Goal: Task Accomplishment & Management: Complete application form

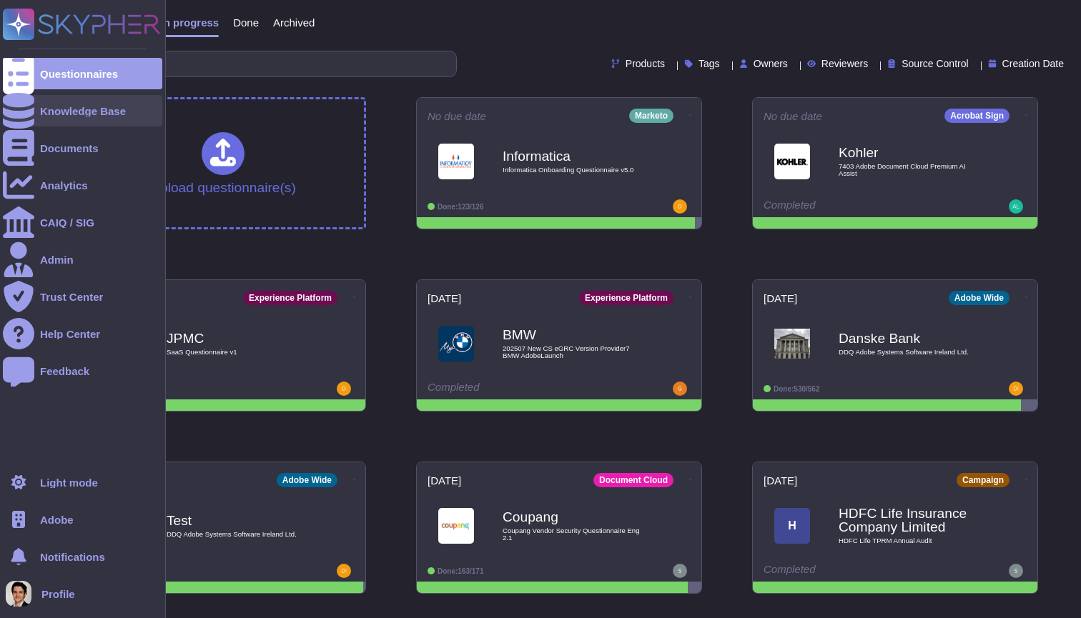
click at [88, 121] on div "Knowledge Base" at bounding box center [82, 110] width 159 height 31
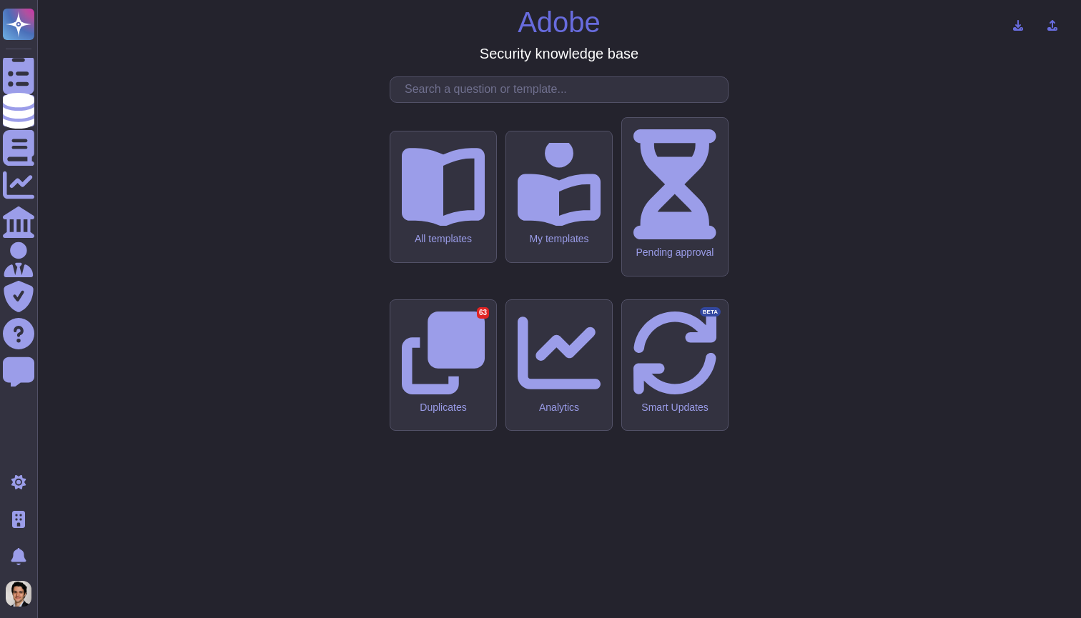
click at [157, 259] on div "Adobe Security knowledge base All templates My templates Pending approval Dupli…" at bounding box center [559, 308] width 1021 height 595
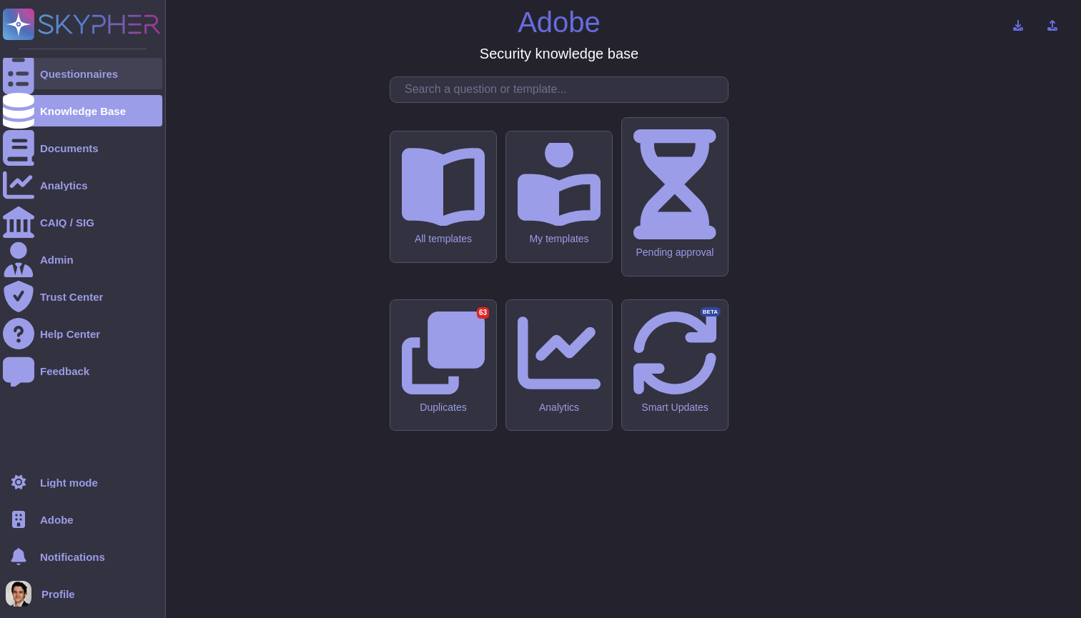
click at [24, 78] on icon at bounding box center [18, 74] width 31 height 42
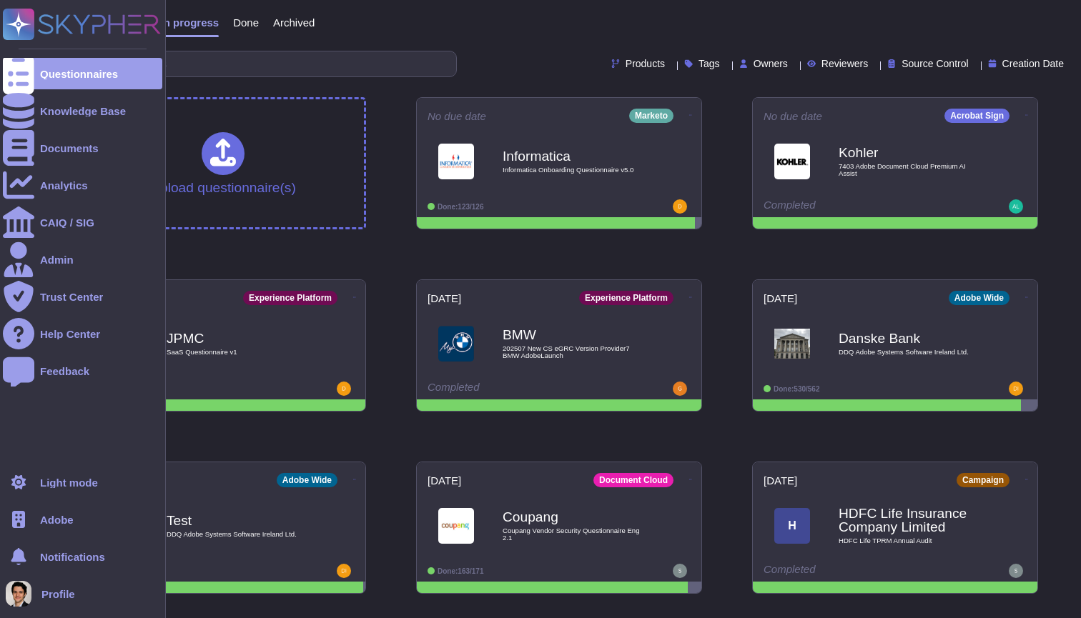
click at [48, 520] on span "Adobe" at bounding box center [57, 520] width 34 height 11
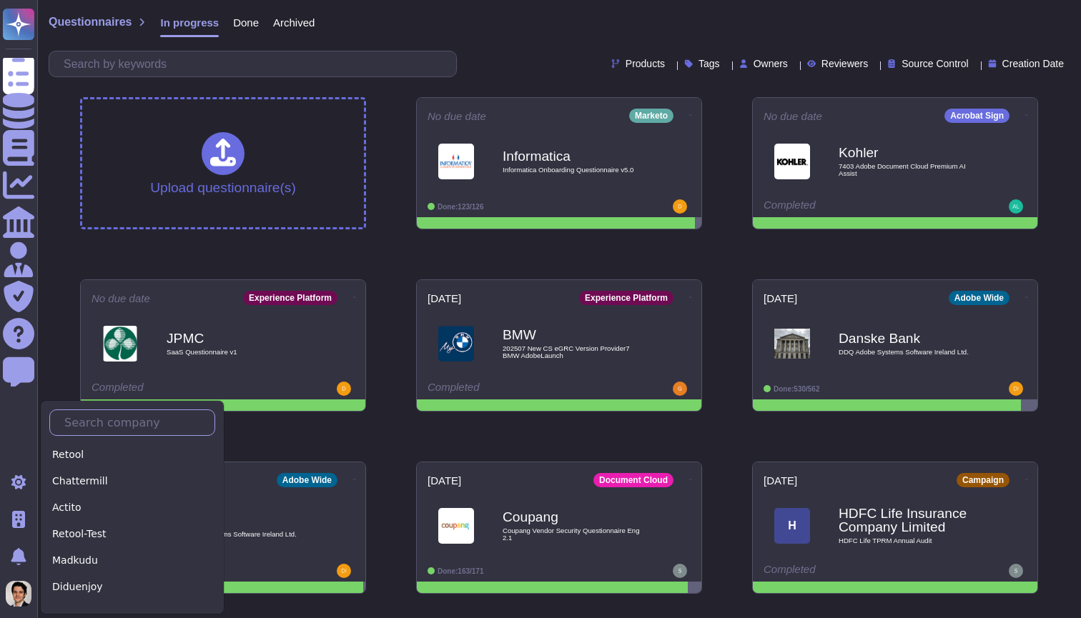
click at [86, 427] on input "text" at bounding box center [135, 422] width 157 height 25
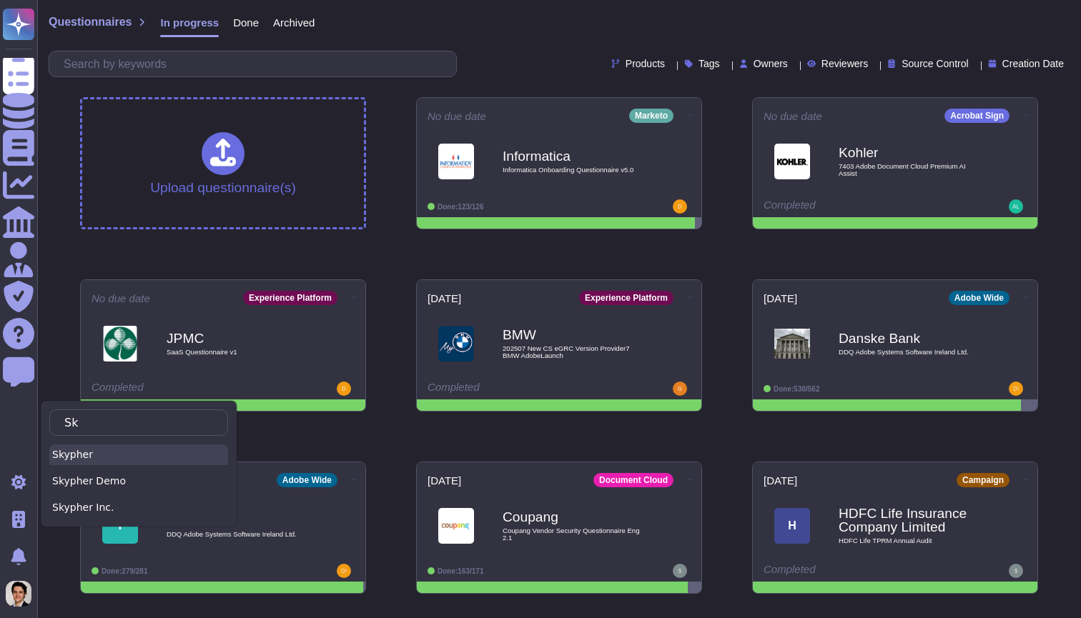
click at [71, 458] on div "Skypher" at bounding box center [138, 455] width 179 height 21
type input "Sk"
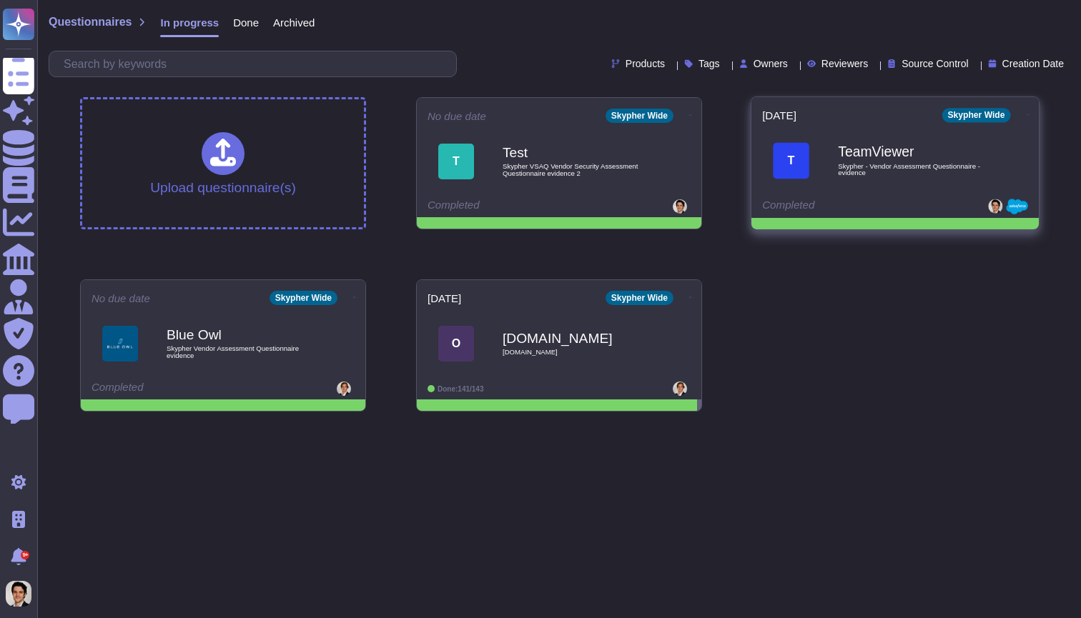
click at [880, 157] on b "TeamViewer" at bounding box center [910, 152] width 144 height 14
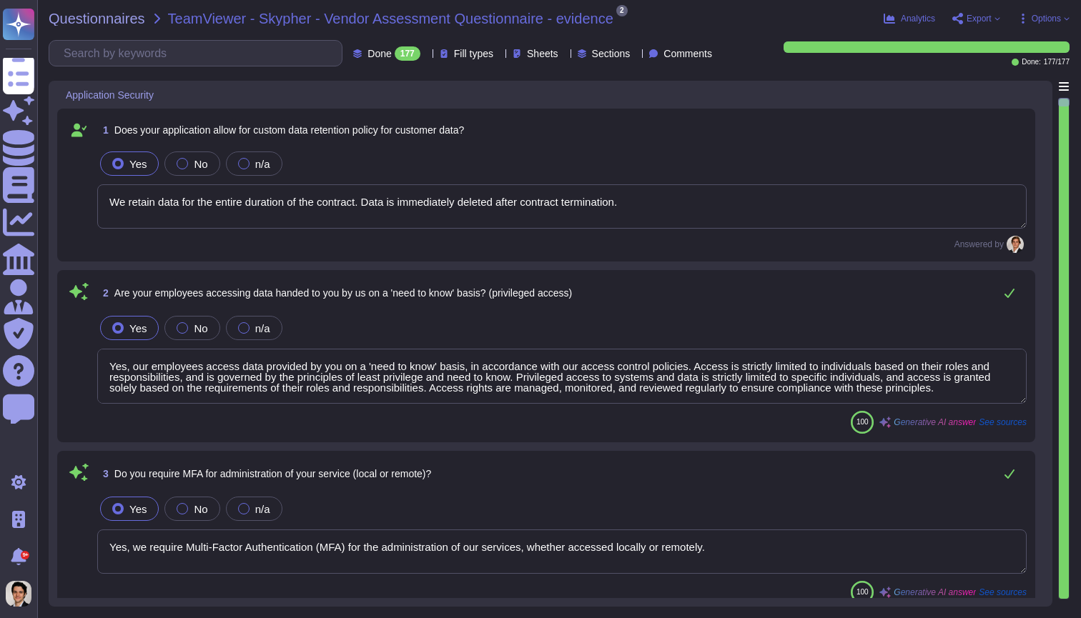
type textarea "We retain data for the entire duration of the contract. Data is immediately del…"
type textarea "Yes, our employees access data provided by you on a 'need to know' basis, in ac…"
type textarea "Yes, we require Multi-Factor Authentication (MFA) for the administration of our…"
type textarea "Yes, our application allows for a custom data retention policy for customer dat…"
type textarea "Yes, our employees access data provided by you on a 'need to know' basis, in ac…"
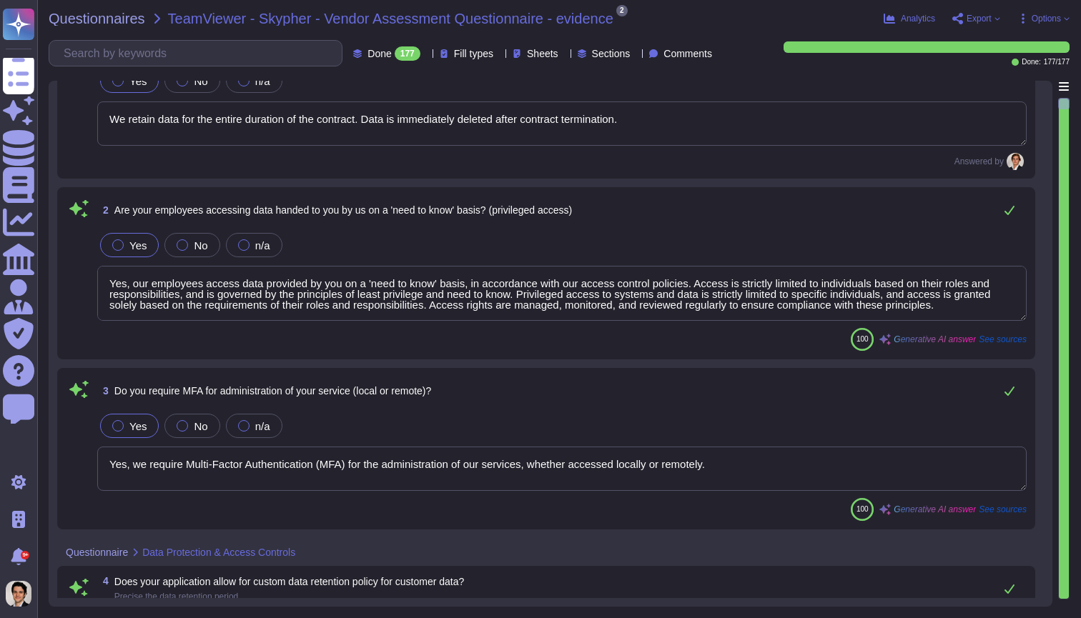
type textarea "Yes, we support secure deletion of archived or backed-up data through our Data …"
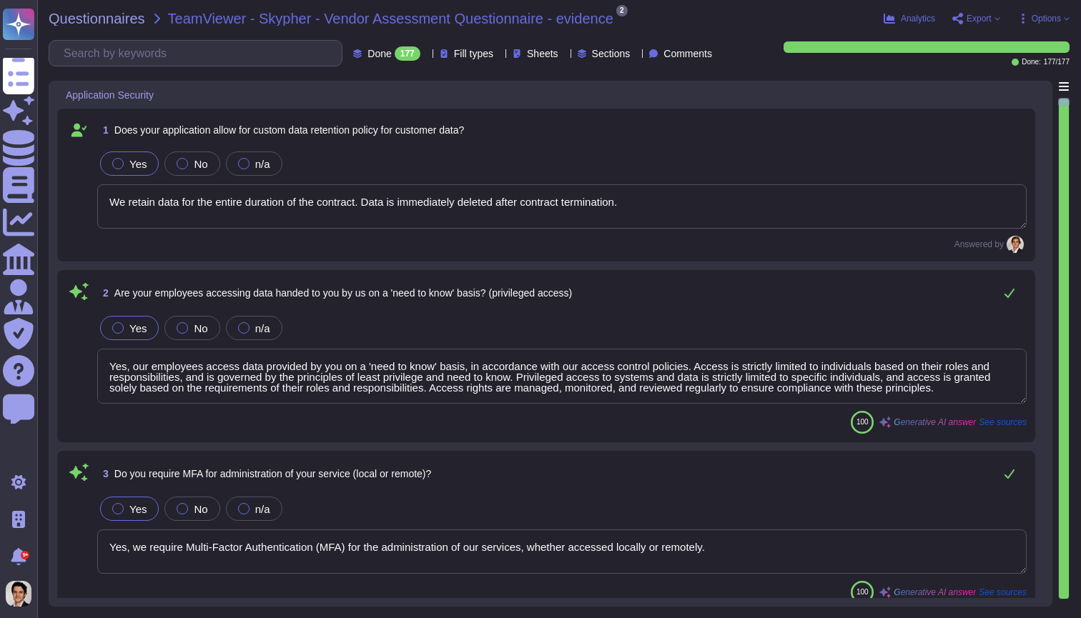
click at [691, 177] on div "Yes No n/a" at bounding box center [561, 164] width 929 height 30
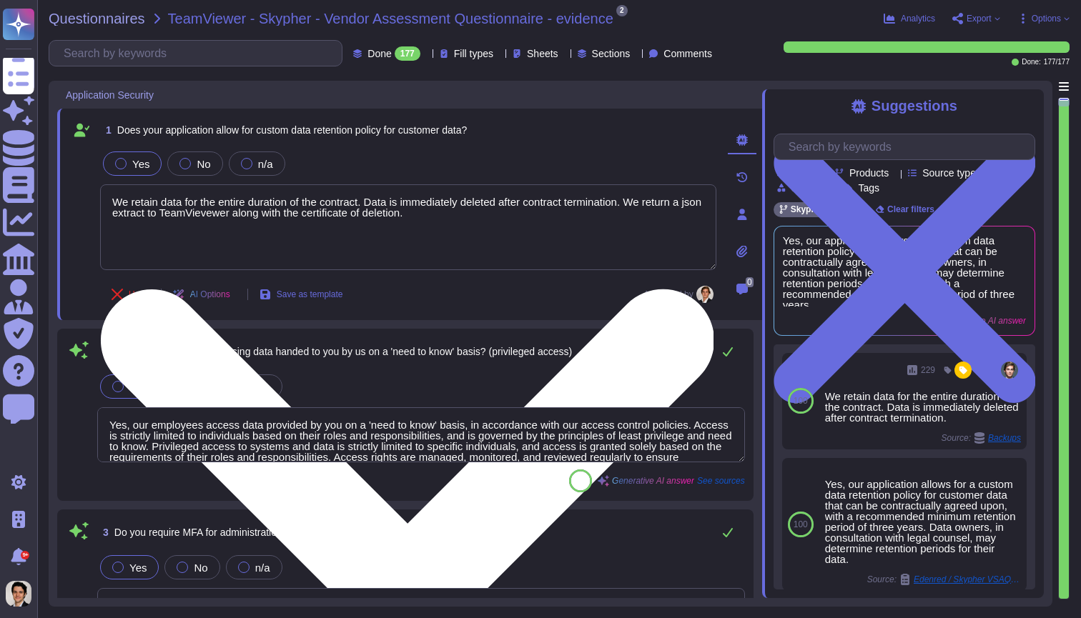
click at [236, 210] on textarea "We retain data for the entire duration of the contract. Data is immediately del…" at bounding box center [408, 227] width 616 height 86
type textarea "We retain data for the entire duration of the contract. Data is immediately del…"
click at [387, 237] on textarea "We retain data for the entire duration of the contract. Data is immediately del…" at bounding box center [408, 227] width 616 height 86
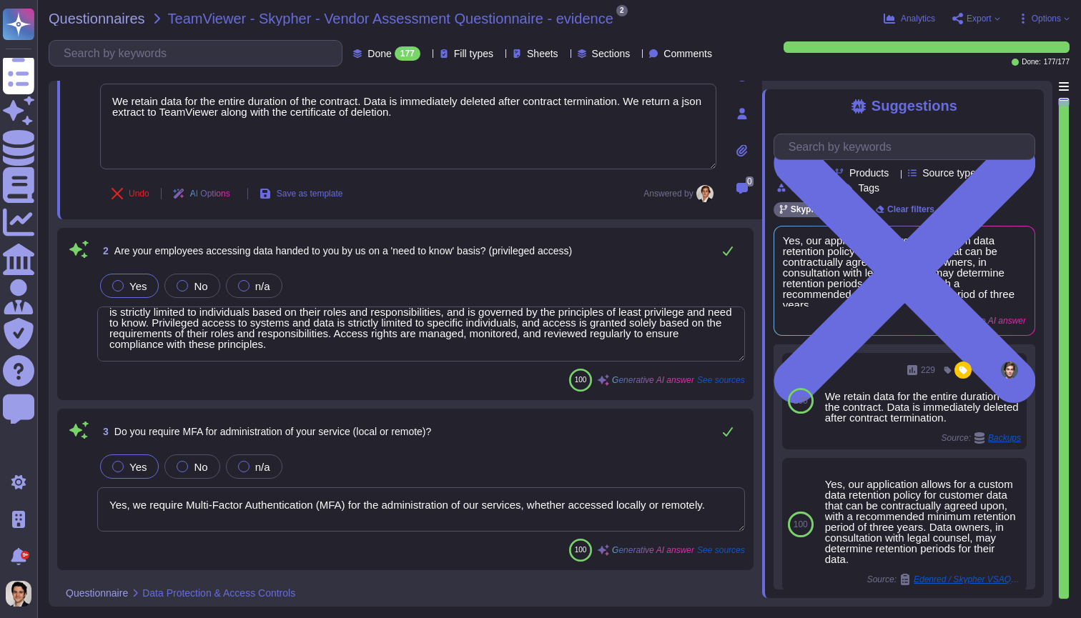
scroll to position [23, 0]
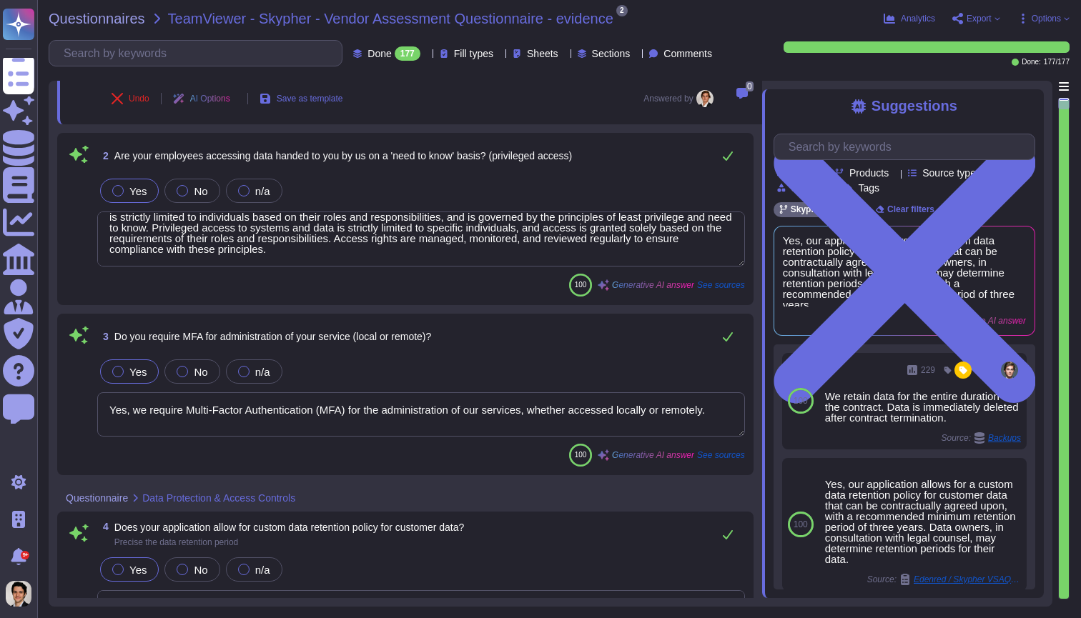
type textarea "Yes, we support secure deletion of archived or backed-up data through our Data …"
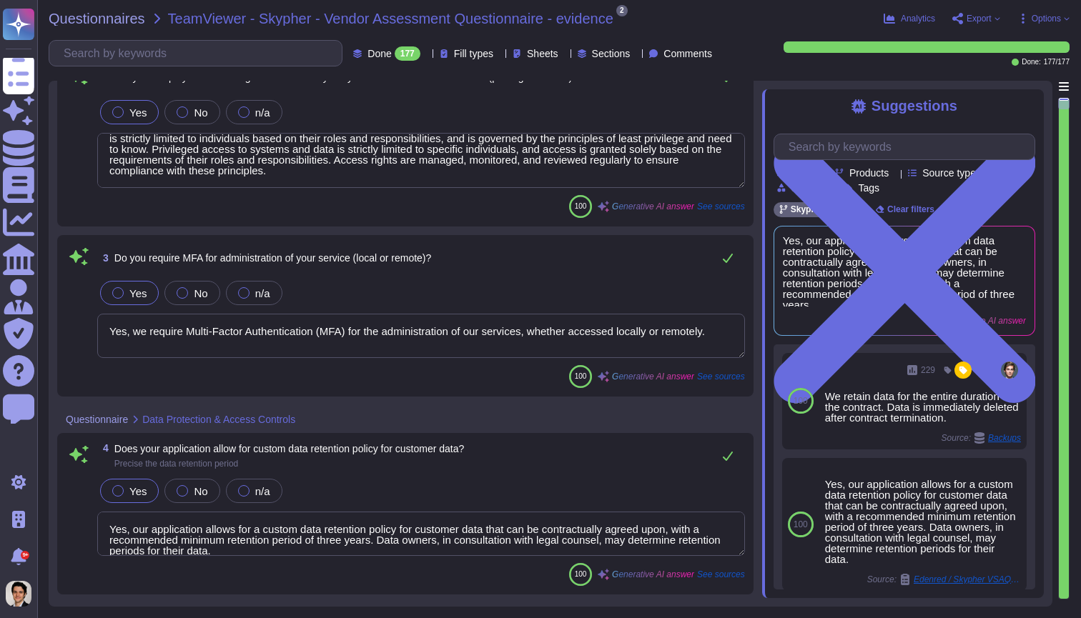
type textarea "We retain data for the entire duration of the contract. Data is immediately del…"
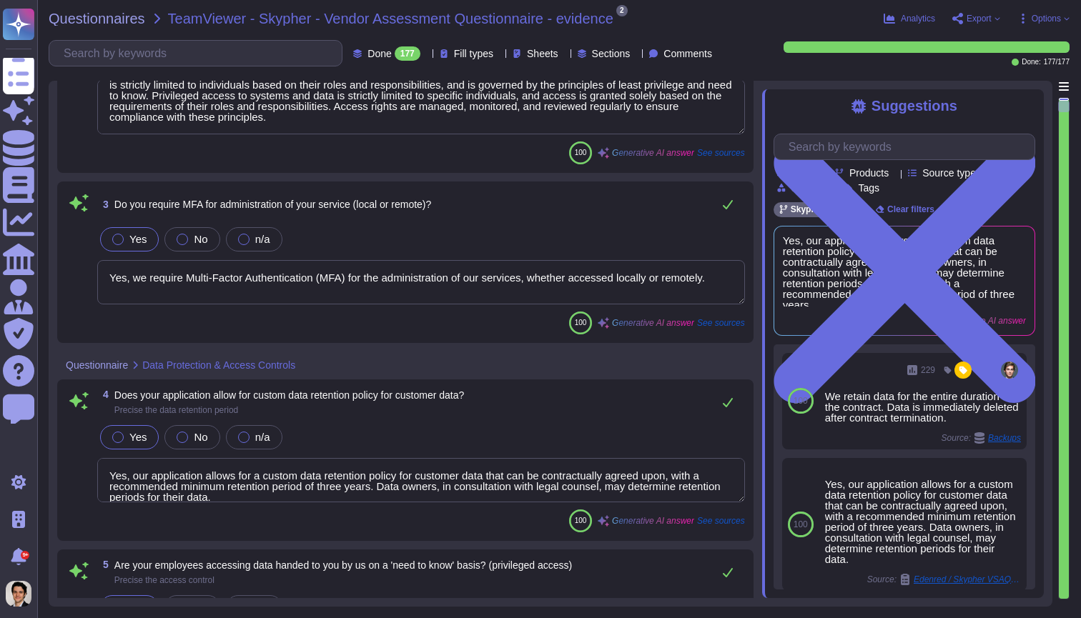
type textarea "Yes, Skypher has a formal Information Security Program (InfoSec SP) in place. T…"
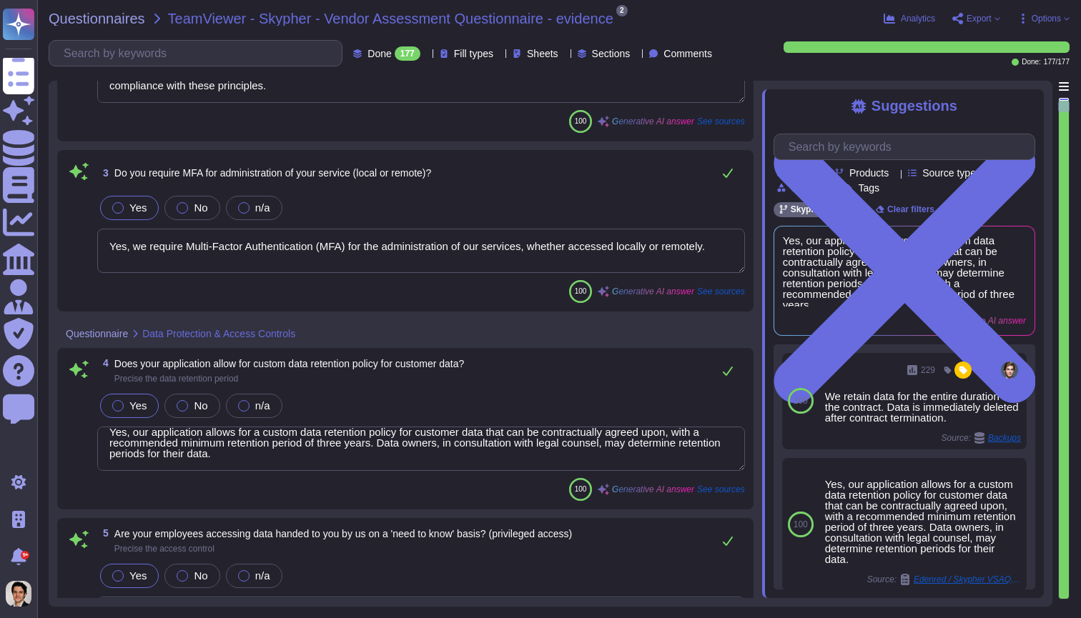
scroll to position [12, 0]
click at [466, 427] on textarea "Yes, our application allows for a custom data retention policy for customer dat…" at bounding box center [421, 449] width 648 height 44
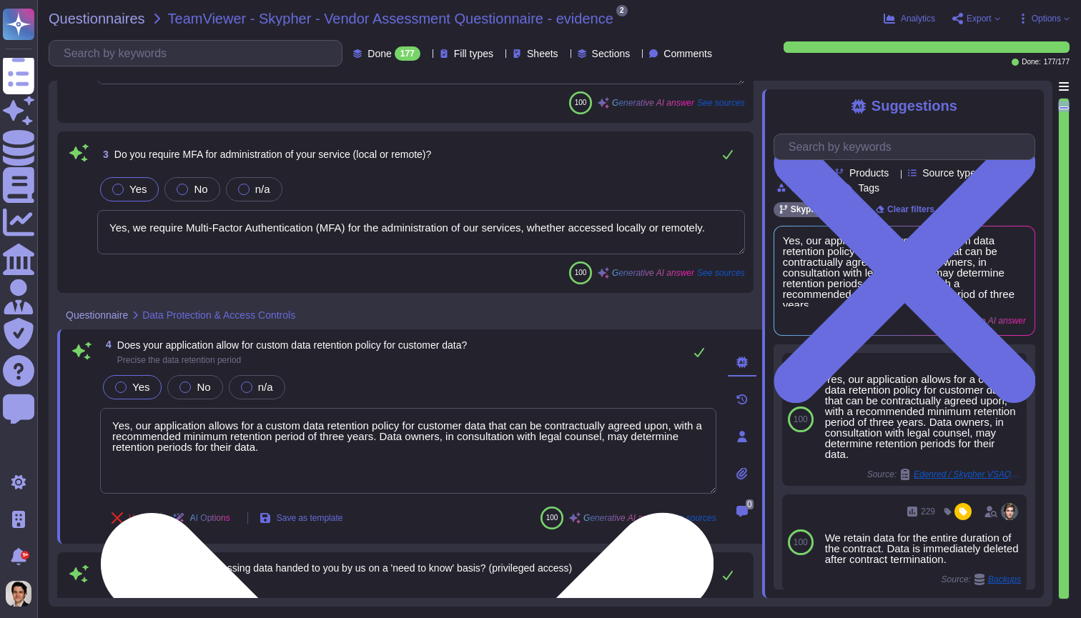
type textarea "Yes, Skypher has a formal Information Security Program (InfoSec SP) in place. T…"
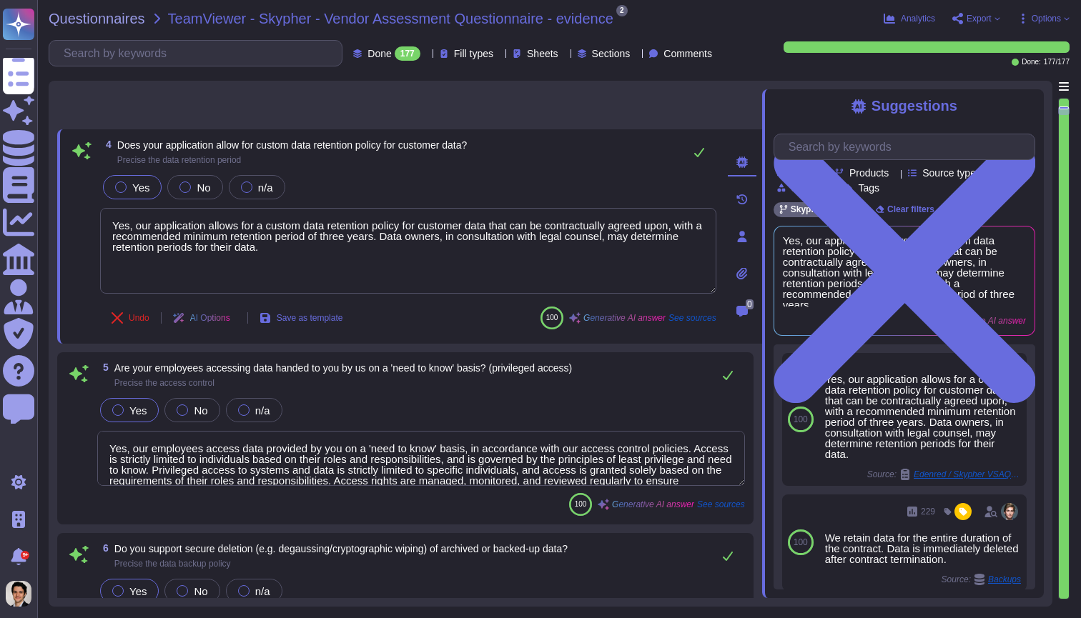
scroll to position [613, 0]
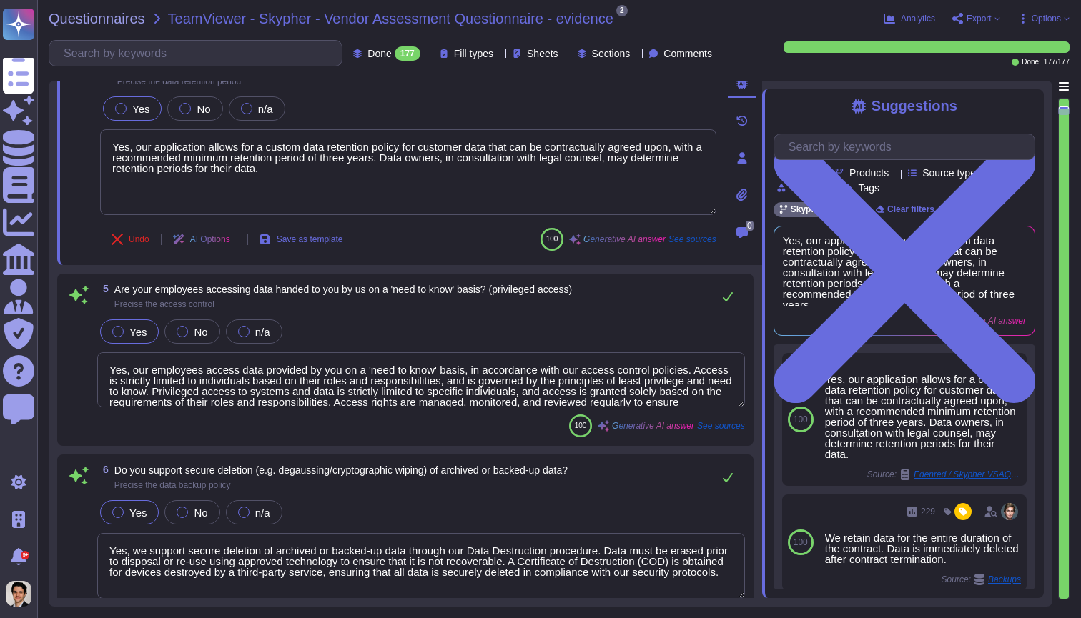
type textarea "Yes, Skypher reviews its Information Security Policies at least once a year. Ma…"
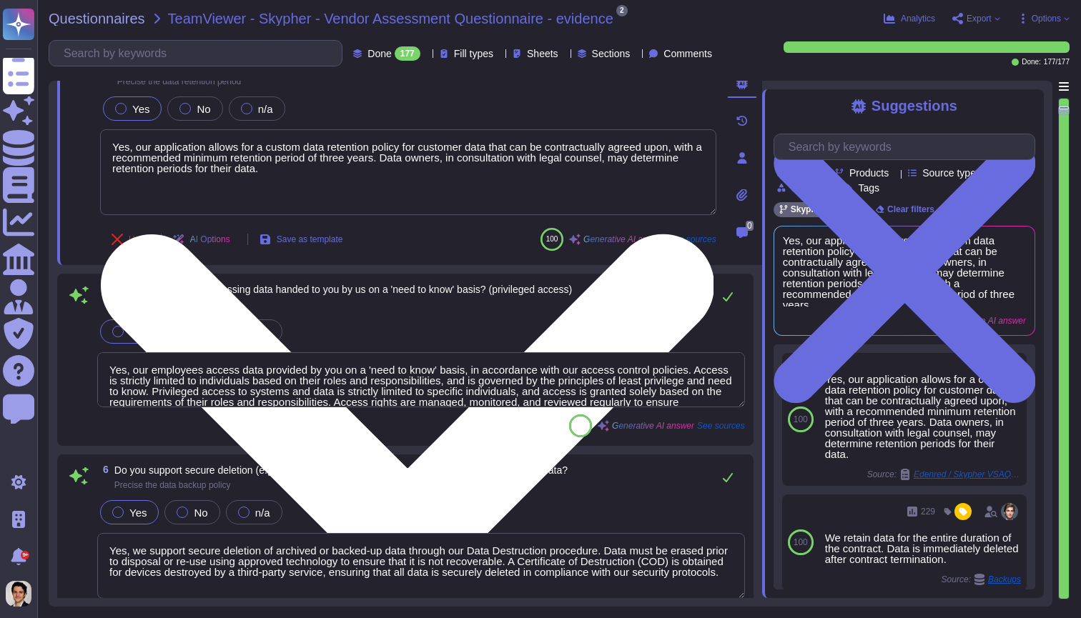
scroll to position [0, 0]
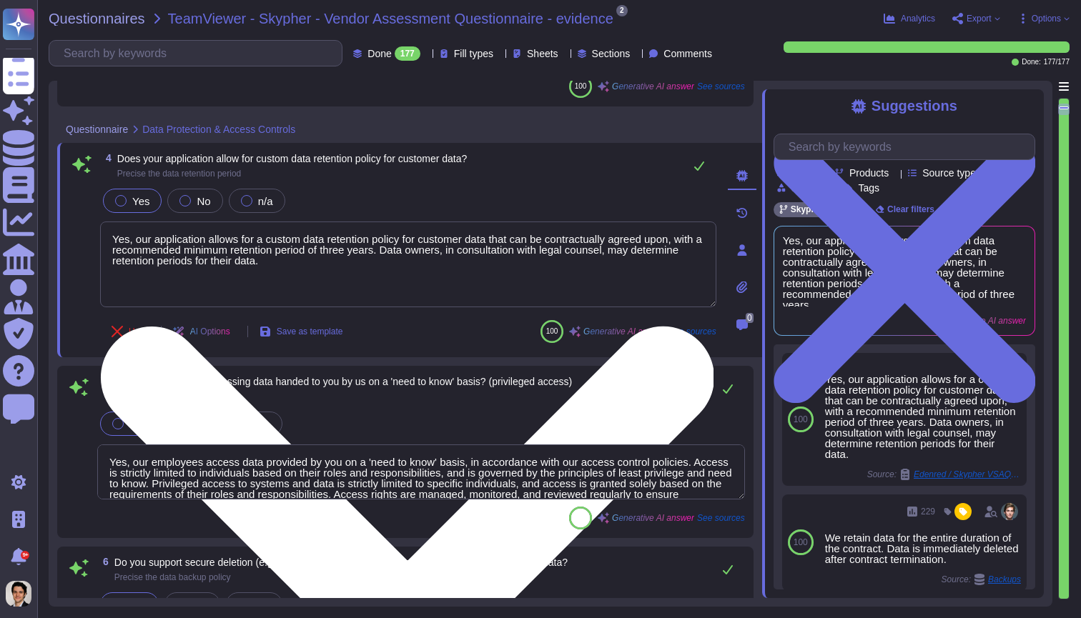
type textarea "Yes, our employees access data provided by you on a 'need to know' basis, in ac…"
type textarea "Yes, we require Multi-Factor Authentication (MFA) for the administration of our…"
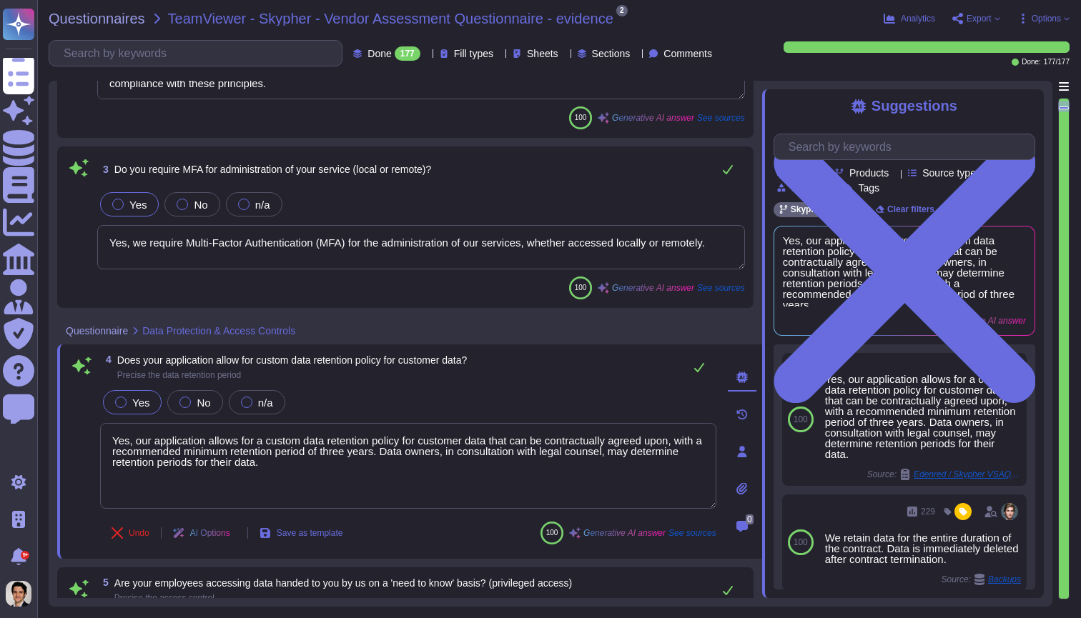
type textarea "We retain data for the entire duration of the contract. Data is immediately del…"
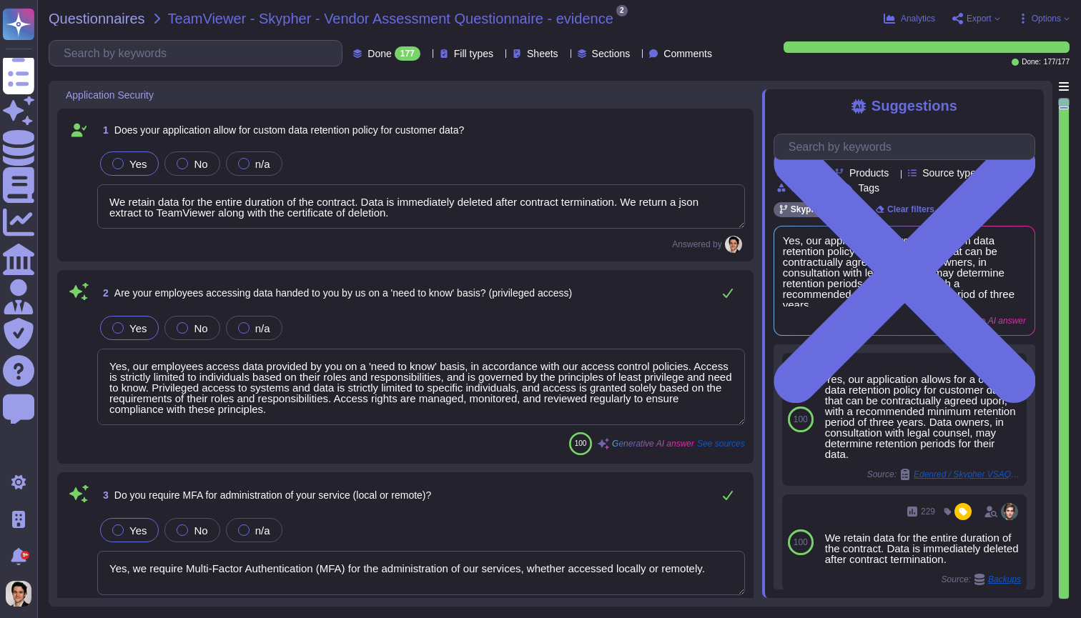
click at [289, 367] on textarea "Yes, our employees access data provided by you on a 'need to know' basis, in ac…" at bounding box center [421, 387] width 648 height 76
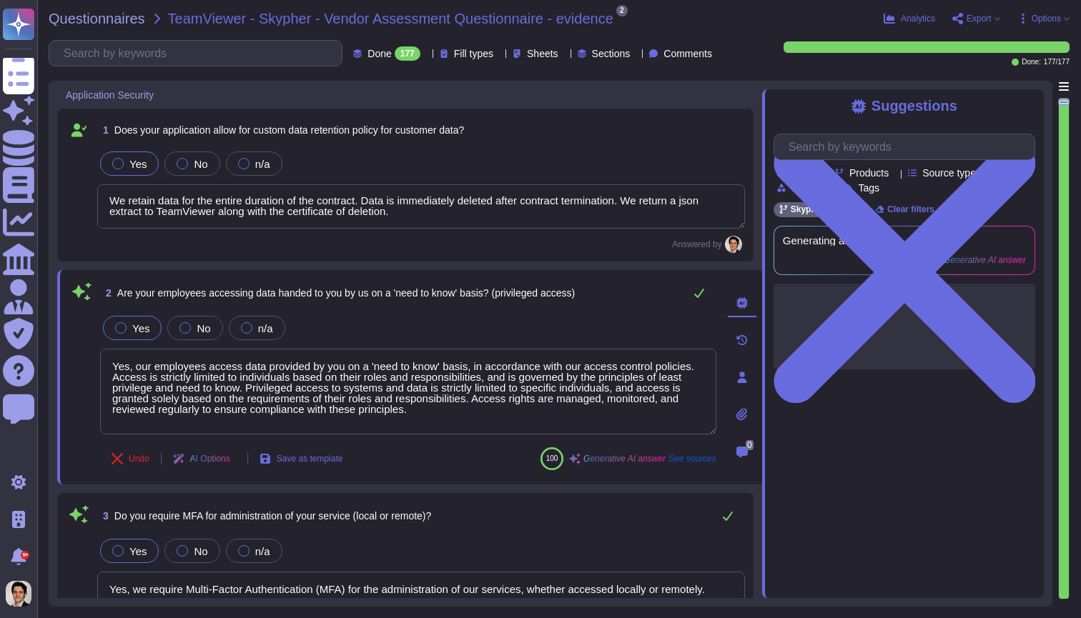
scroll to position [1, 0]
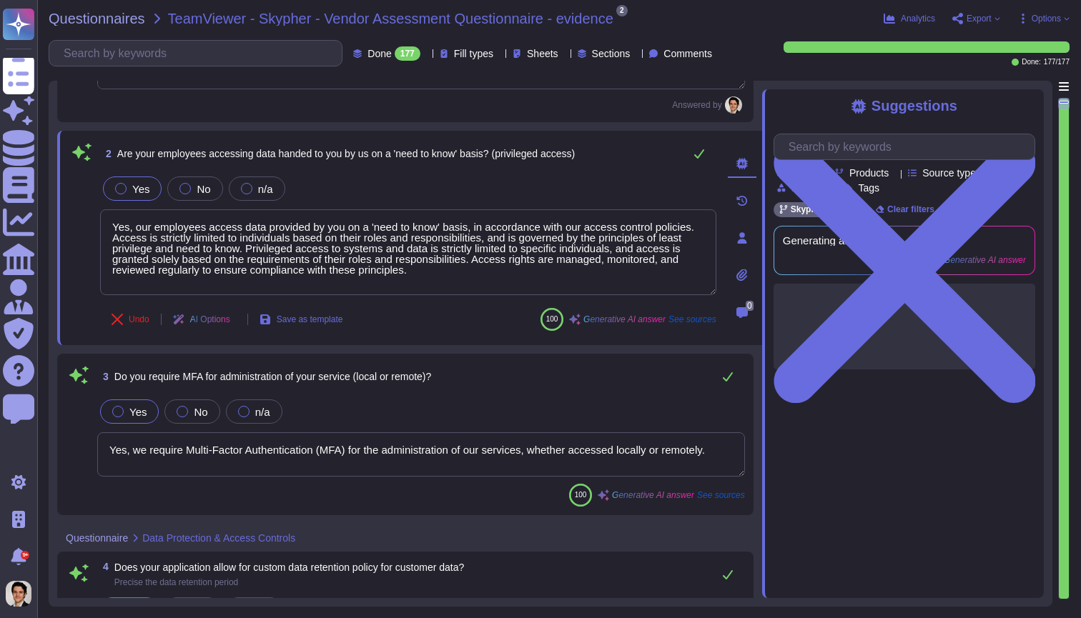
type textarea "Yes, we support secure deletion of archived or backed-up data through our Data …"
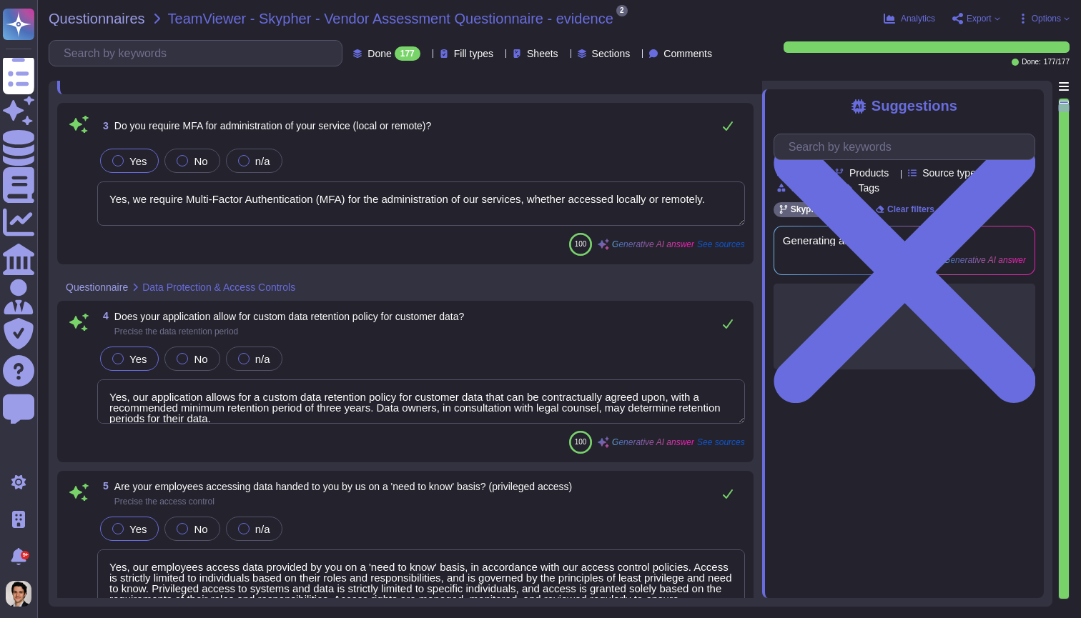
type textarea "Yes, Skypher has a formal Information Security Program (InfoSec SP) in place. T…"
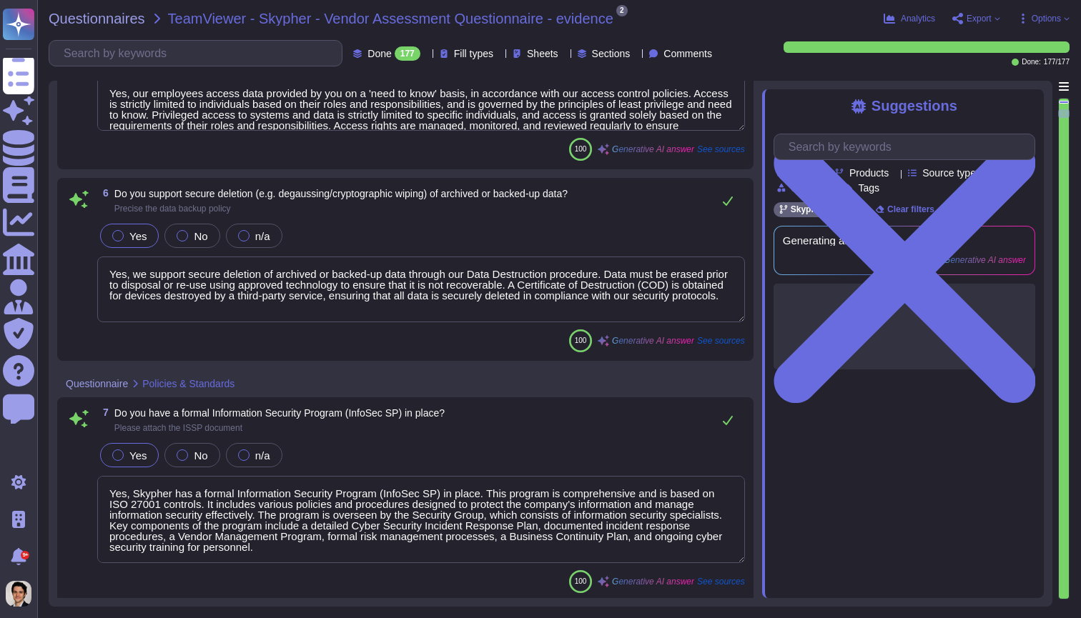
type textarea "Yes, Skypher reviews its Information Security Policies at least once a year. Ma…"
type textarea "Yes, we have a formal risk management program for assessing and mitigating info…"
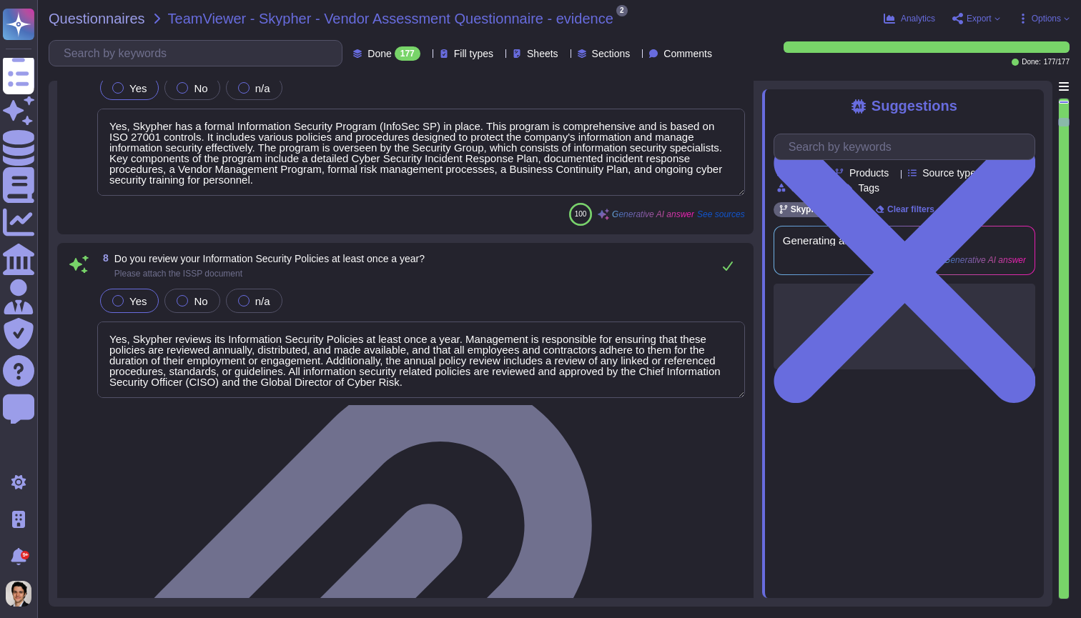
scroll to position [1519, 0]
type textarea "Yes, Skypher, INC. has a formal Risk Management Policy designed to ensure that …"
type textarea "Yes, [PERSON_NAME] has a detailed, comprehensive Cyber Security Incident Respon…"
type textarea "Skypher, INC. has established a comprehensive Access Control Policy designed to…"
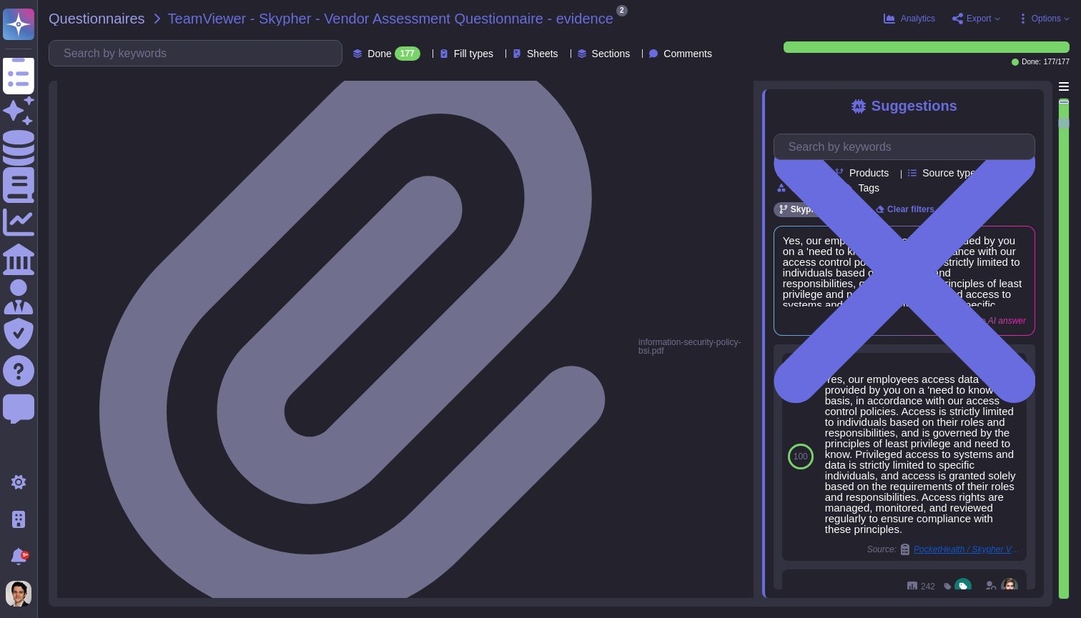
scroll to position [0, 0]
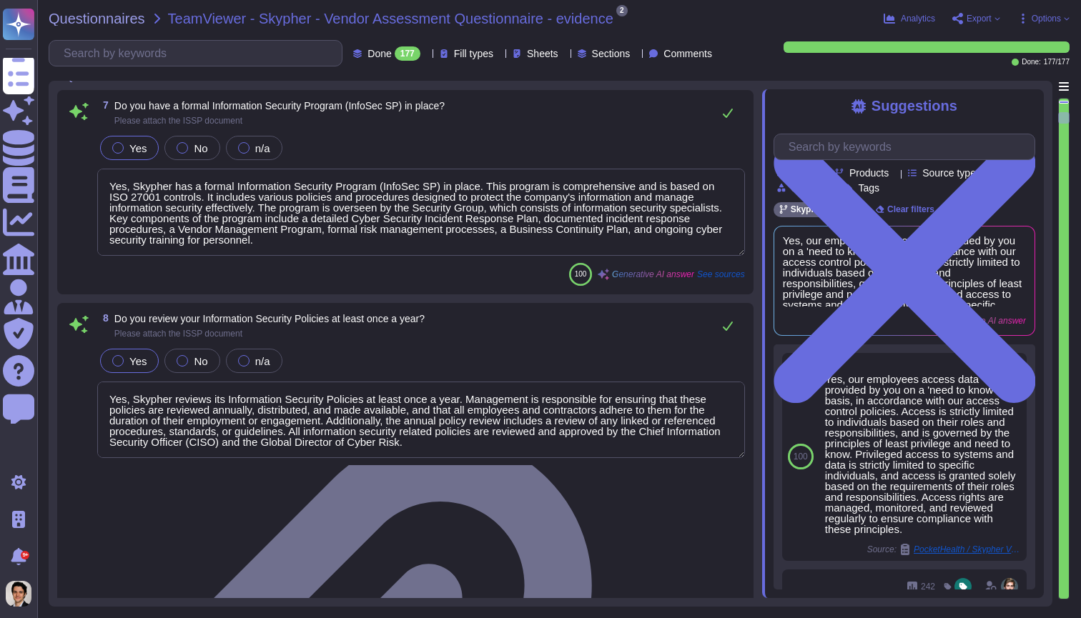
type textarea "Yes, our employees access data provided by you on a 'need to know' basis, in ac…"
type textarea "Yes, we support secure deletion of archived or backed-up data through our Data …"
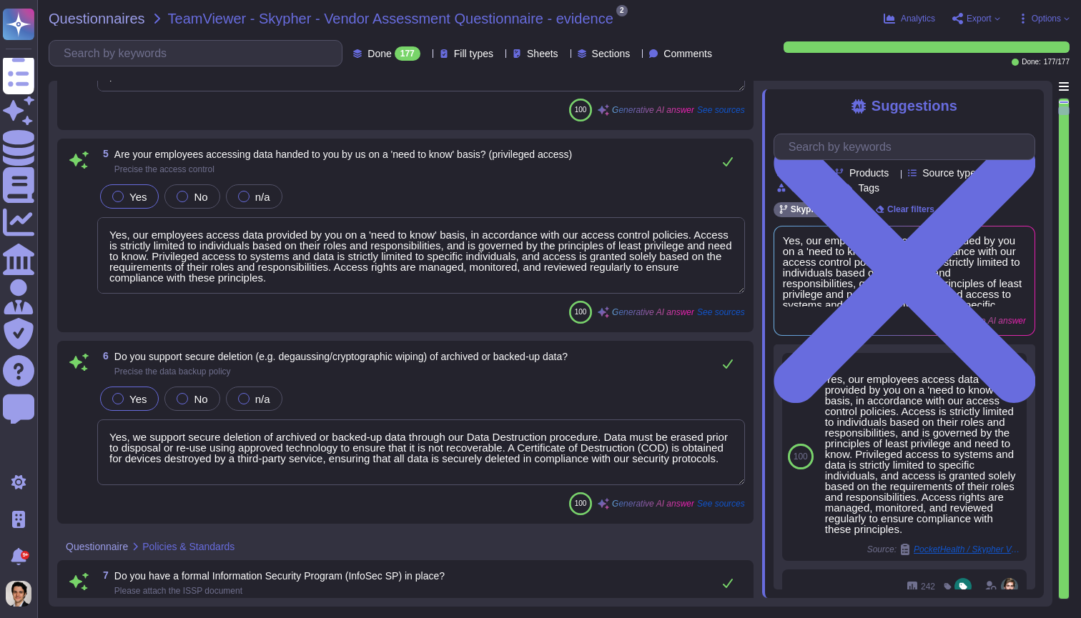
type textarea "Yes, our application allows for a custom data retention policy for customer dat…"
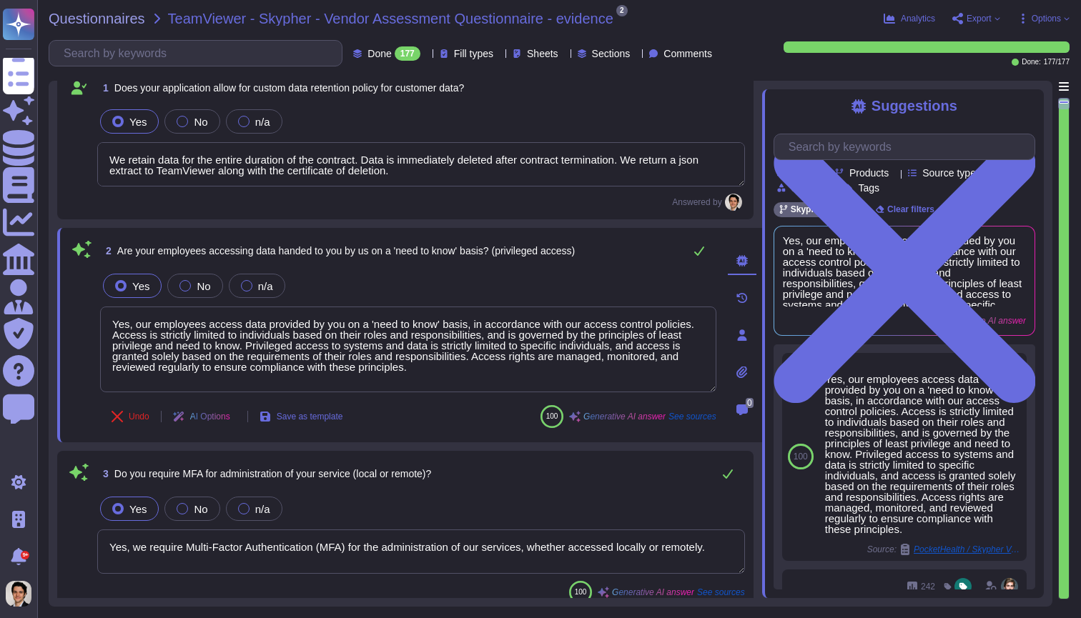
type textarea "We retain data for the entire duration of the contract. Data is immediately del…"
type textarea "Yes, our employees access data provided by you on a 'need to know' basis, in ac…"
type textarea "Yes, we require Multi-Factor Authentication (MFA) for the administration of our…"
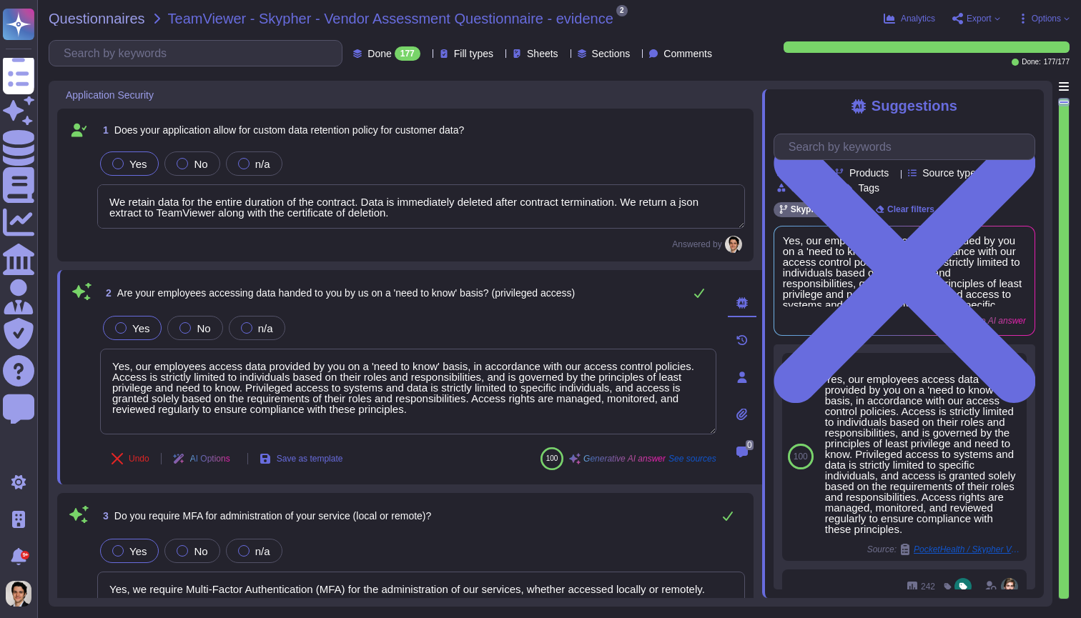
click at [433, 220] on textarea "We retain data for the entire duration of the contract. Data is immediately del…" at bounding box center [421, 206] width 648 height 44
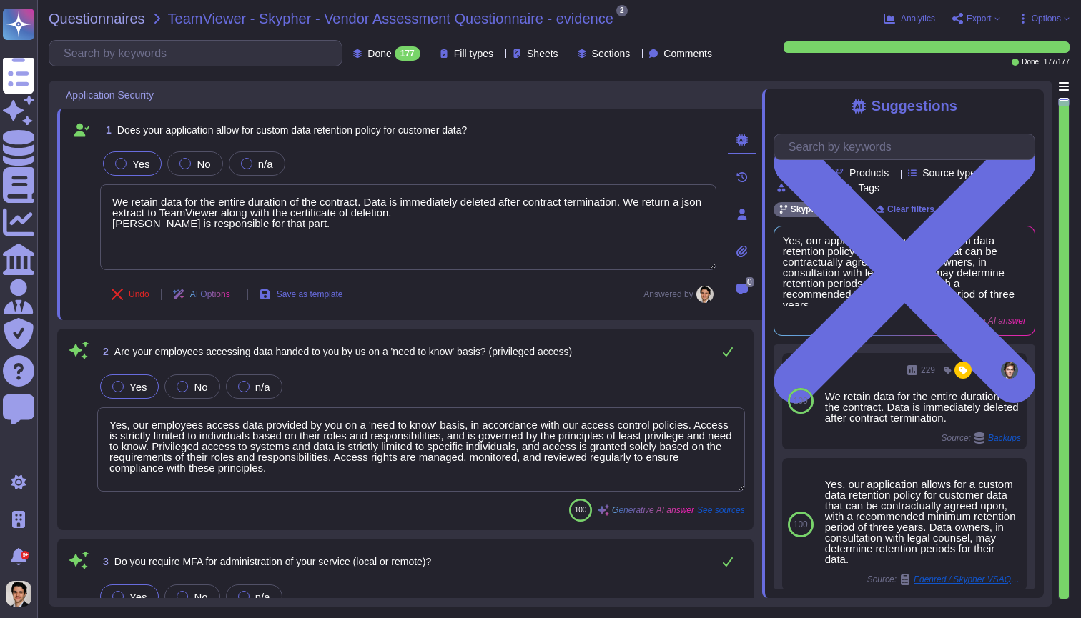
click at [495, 315] on div "1 Does your application allow for custom data retention policy for customer dat…" at bounding box center [409, 215] width 705 height 212
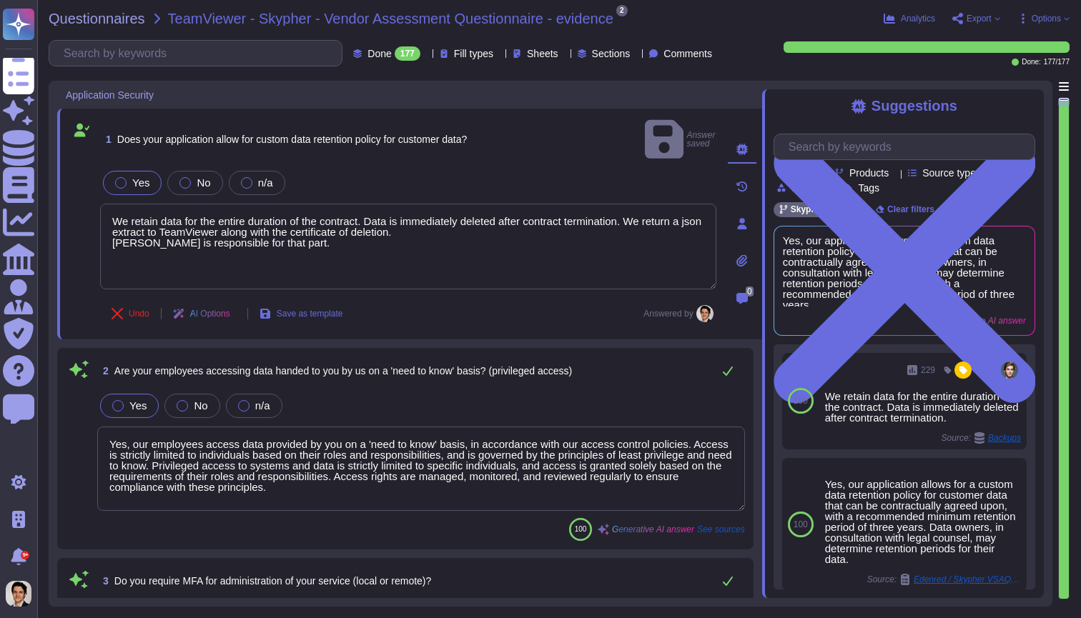
drag, startPoint x: 337, startPoint y: 224, endPoint x: 53, endPoint y: 224, distance: 283.8
click at [53, 224] on div "Application Security 1 Does your application allow for custom data retention po…" at bounding box center [551, 344] width 1004 height 526
type textarea "We retain data for the entire duration of the contract. Data is immediately del…"
click at [488, 471] on textarea "Yes, our employees access data provided by you on a 'need to know' basis, in ac…" at bounding box center [421, 469] width 648 height 84
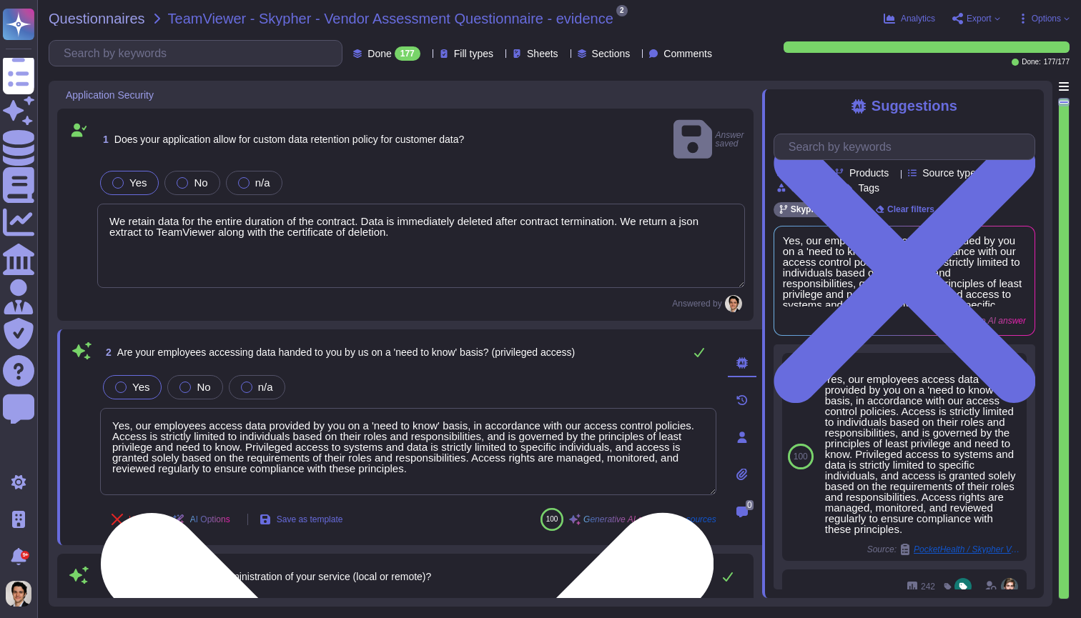
paste textarea "[PERSON_NAME] is responsible for that part."
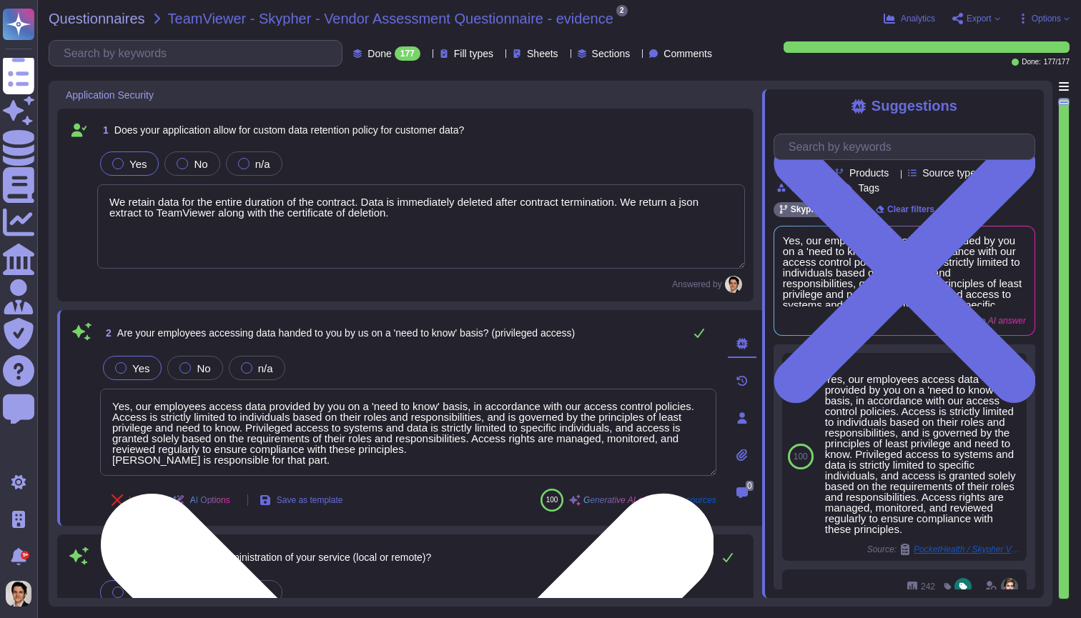
click at [636, 447] on textarea "Yes, our employees access data provided by you on a 'need to know' basis, in ac…" at bounding box center [408, 432] width 616 height 87
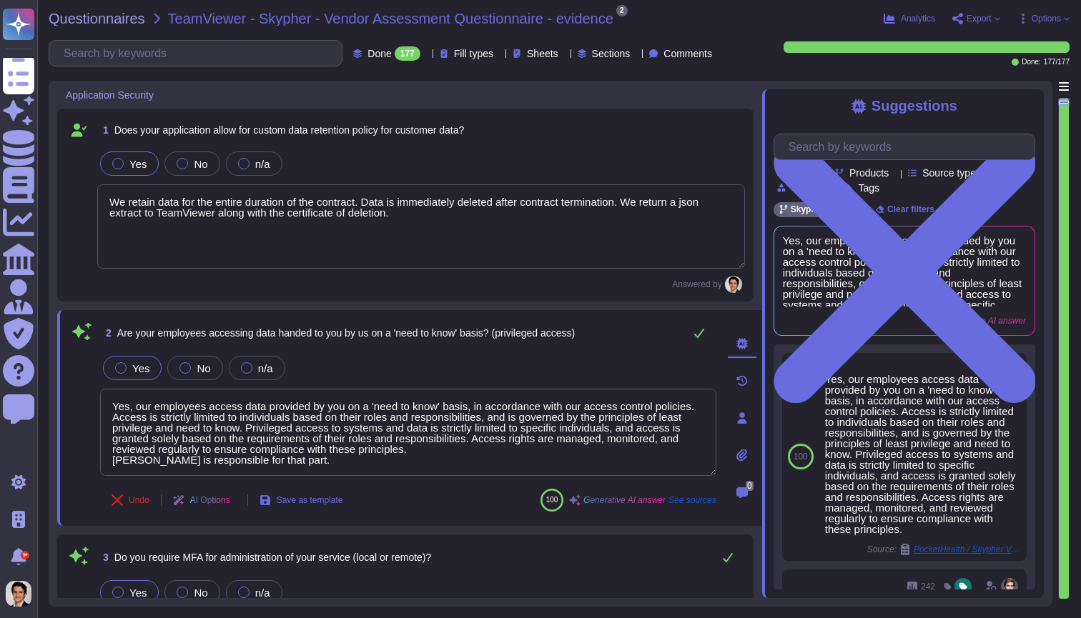
click at [678, 538] on div "3 Do you require MFA for administration of your service (local or remote)? Yes …" at bounding box center [405, 616] width 696 height 162
type textarea "Yes, our employees access data provided by you on a 'need to know' basis, in ac…"
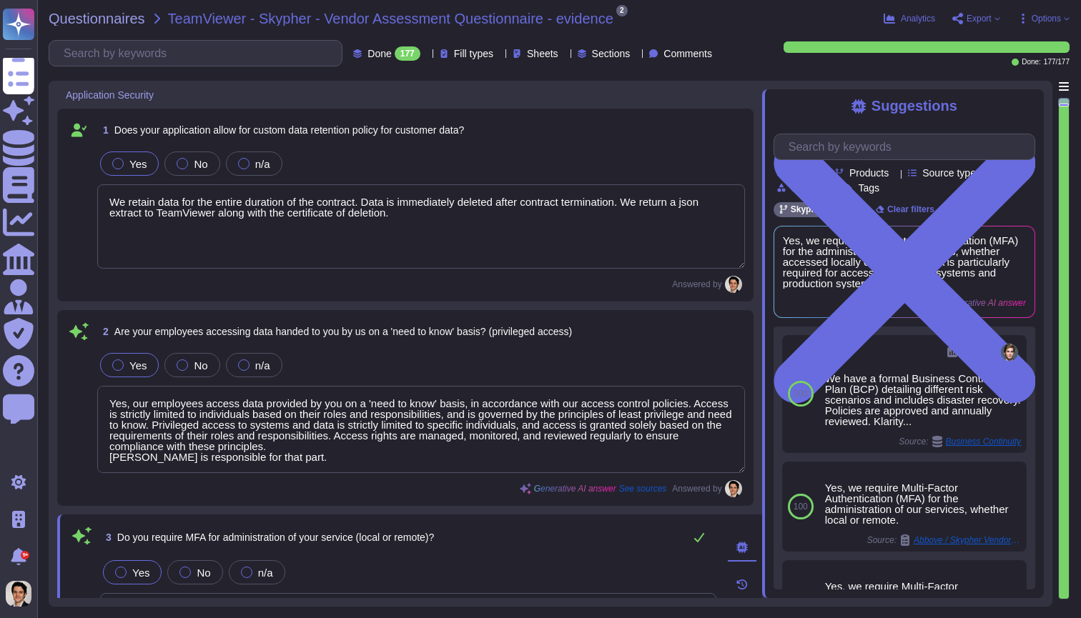
scroll to position [390, 0]
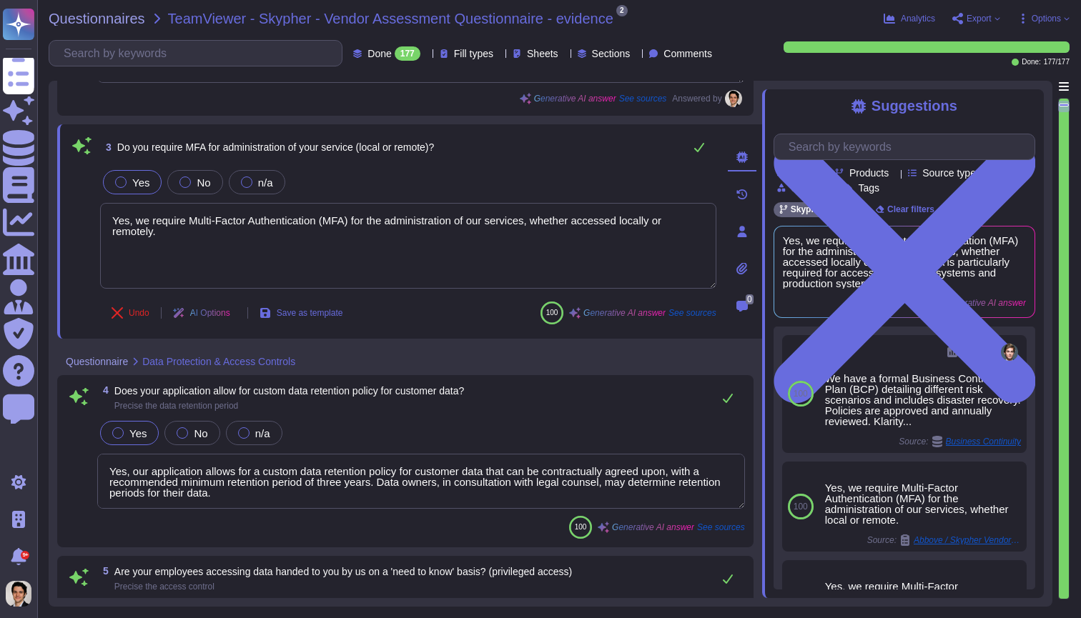
type textarea "Yes, our employees access data provided by you on a 'need to know' basis, in ac…"
type textarea "Yes, we support secure deletion of archived or backed-up data through our Data …"
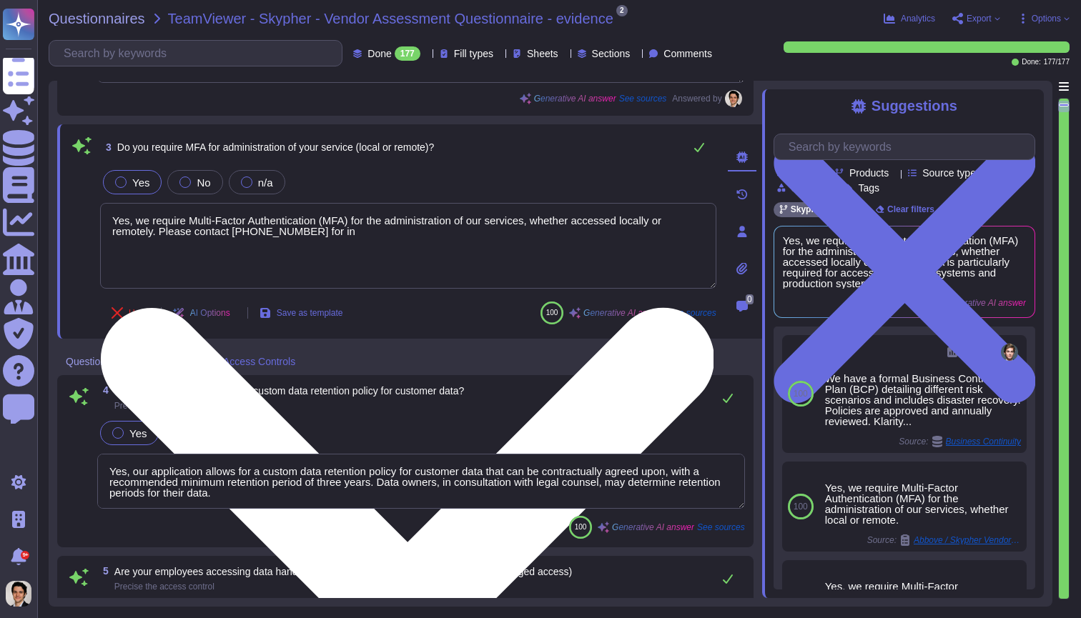
type textarea "Yes, we require Multi-Factor Authentication (MFA) for the administration of our…"
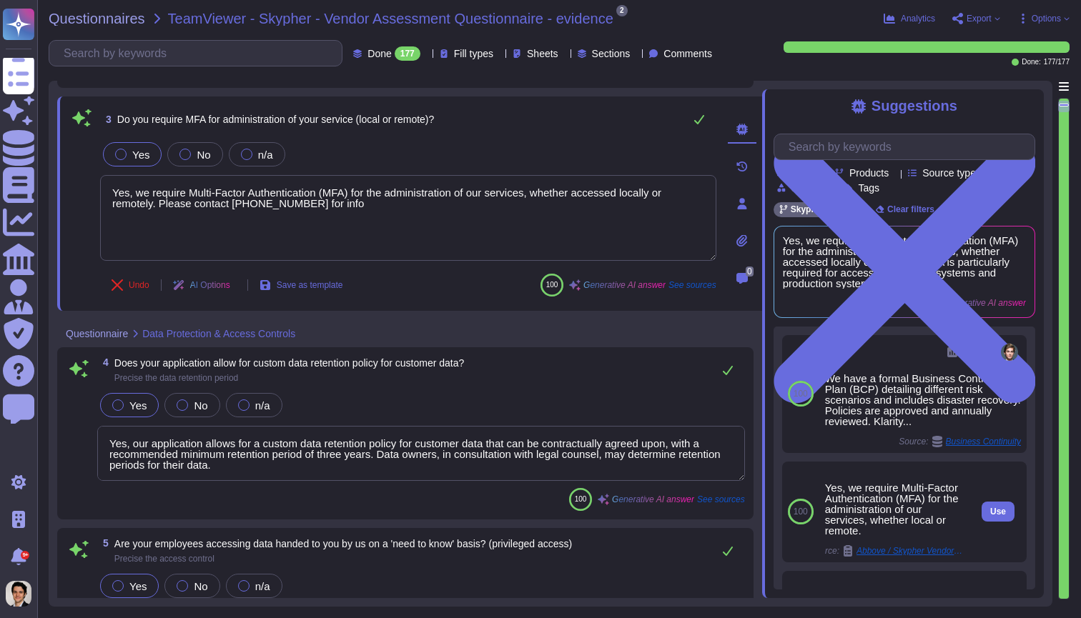
scroll to position [0, -1]
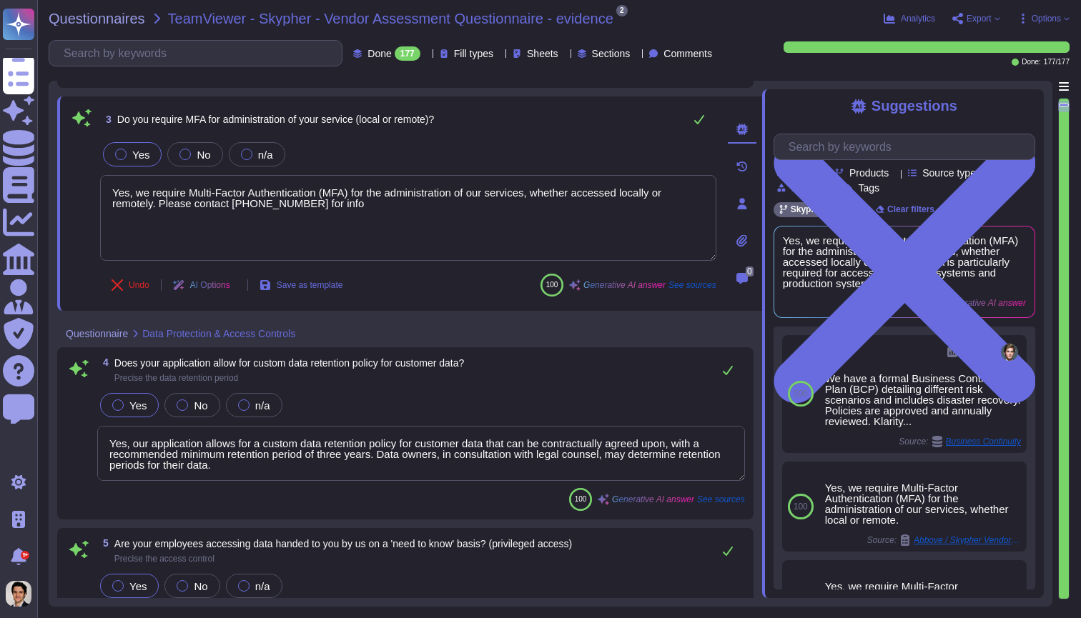
drag, startPoint x: 465, startPoint y: 218, endPoint x: 86, endPoint y: 177, distance: 381.0
click at [86, 177] on div "3 Do you require MFA for administration of your service (local or remote)? Yes …" at bounding box center [393, 203] width 648 height 197
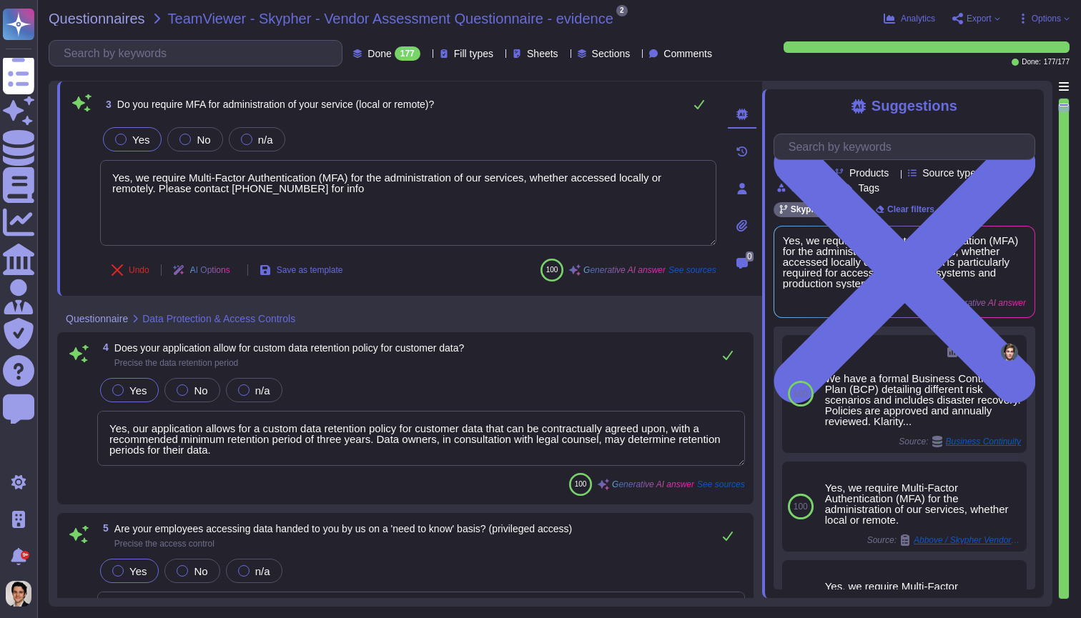
type textarea "Yes, Skypher has a formal Information Security Program (InfoSec SP) in place. T…"
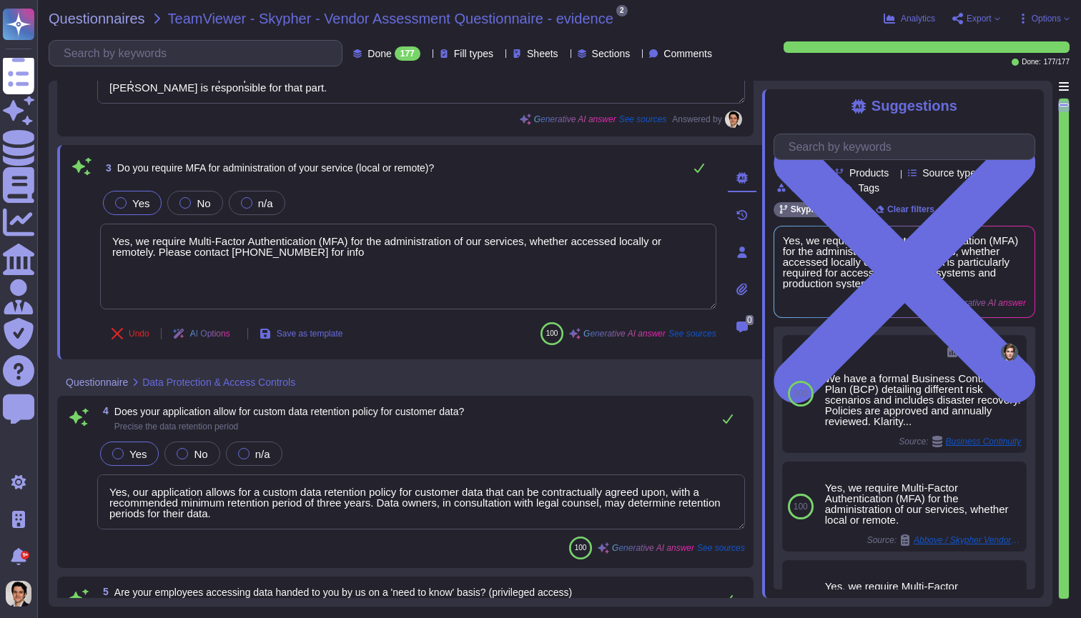
scroll to position [370, 0]
click at [1031, 14] on span "Options" at bounding box center [1045, 18] width 29 height 9
type textarea "Yes, we require Multi-Factor Authentication (MFA) for the administration of our…"
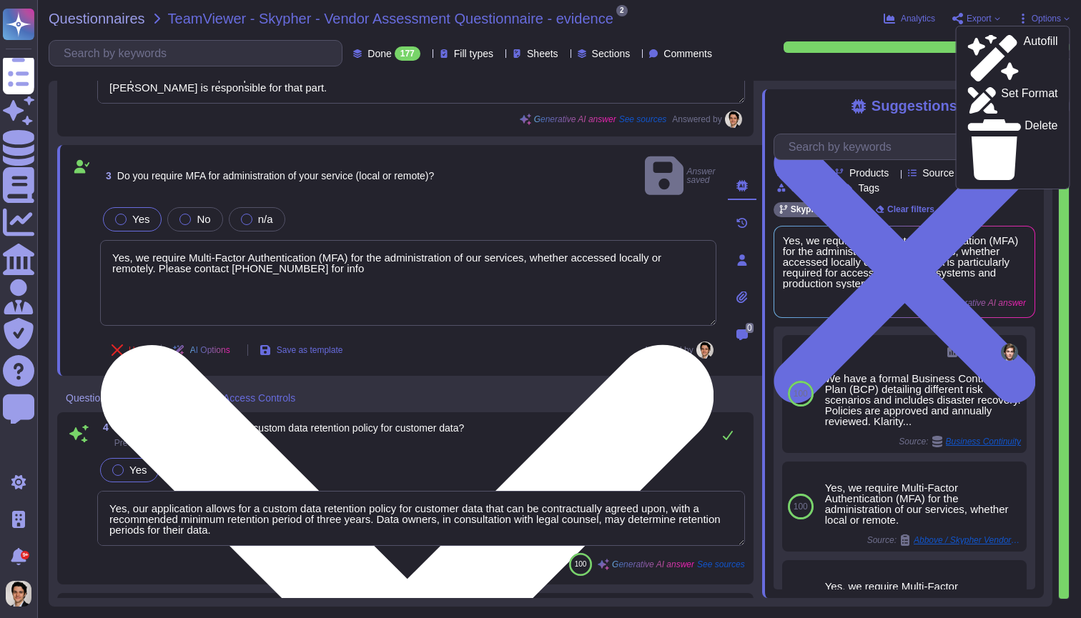
click at [544, 240] on textarea "Yes, we require Multi-Factor Authentication (MFA) for the administration of our…" at bounding box center [408, 283] width 616 height 86
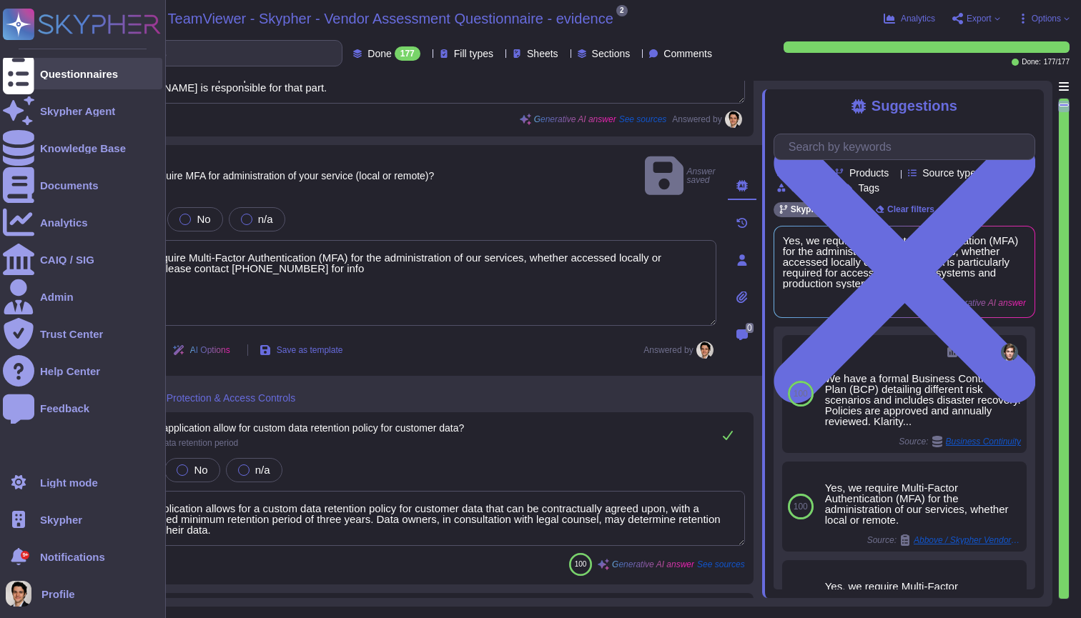
click at [24, 71] on icon at bounding box center [18, 74] width 31 height 42
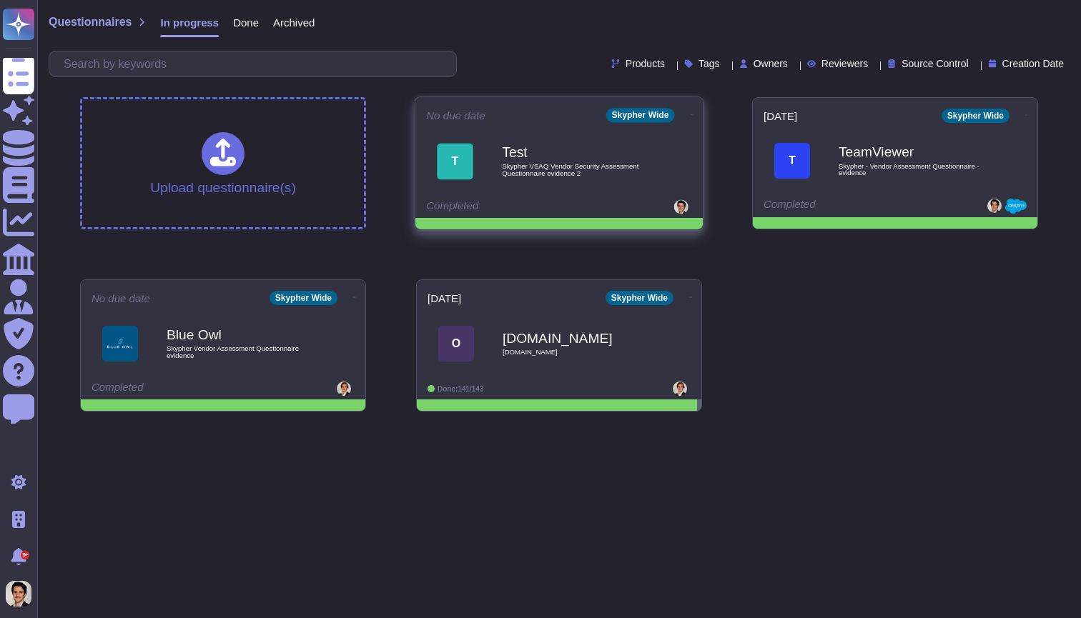
click at [691, 114] on icon at bounding box center [692, 114] width 3 height 1
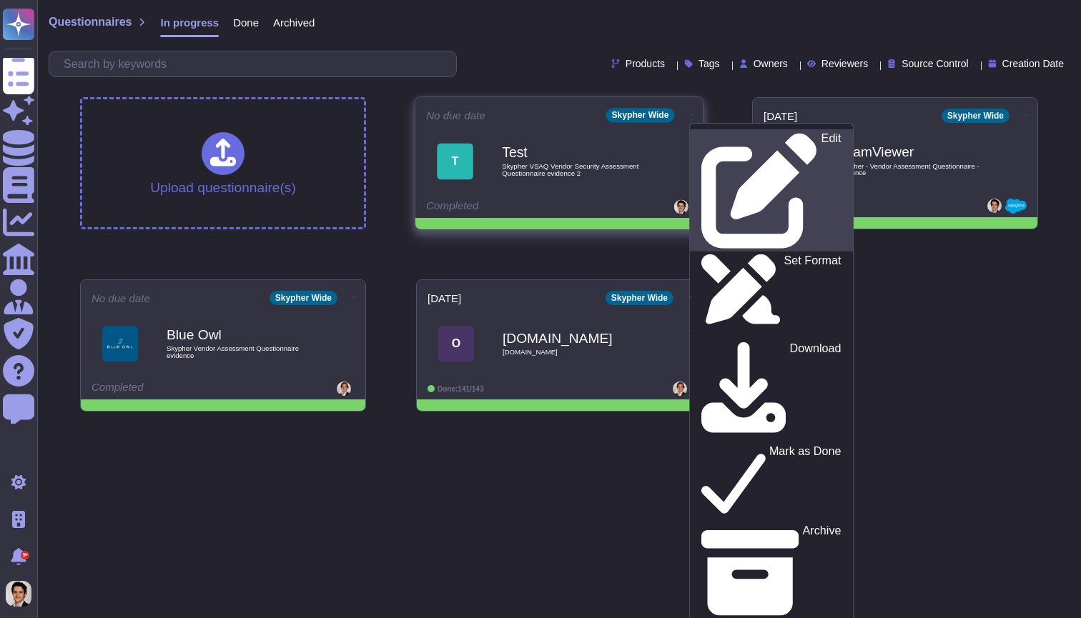
click at [821, 143] on p "Edit" at bounding box center [831, 191] width 20 height 116
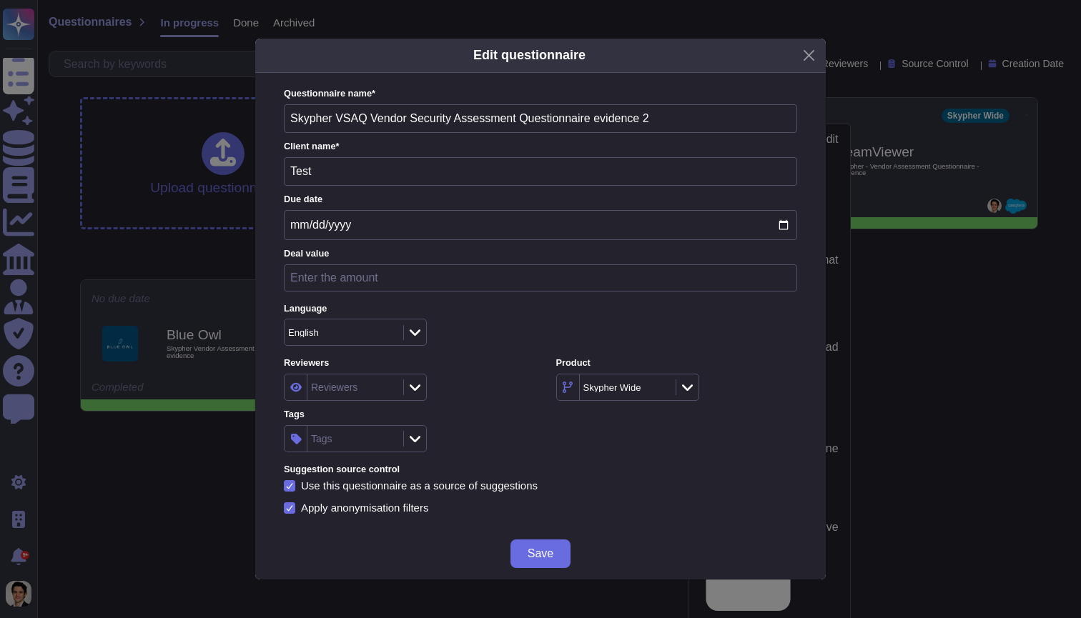
click at [292, 488] on div at bounding box center [289, 485] width 11 height 11
click at [0, 0] on input "Use this questionnaire as a source of suggestions" at bounding box center [0, 0] width 0 height 0
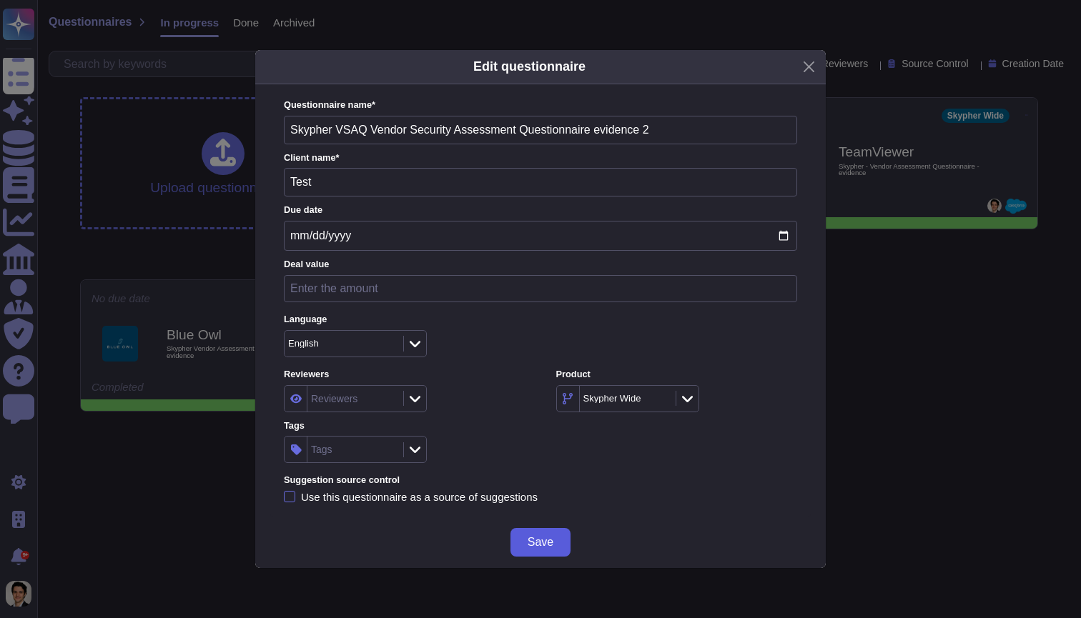
click at [540, 539] on span "Save" at bounding box center [541, 542] width 26 height 11
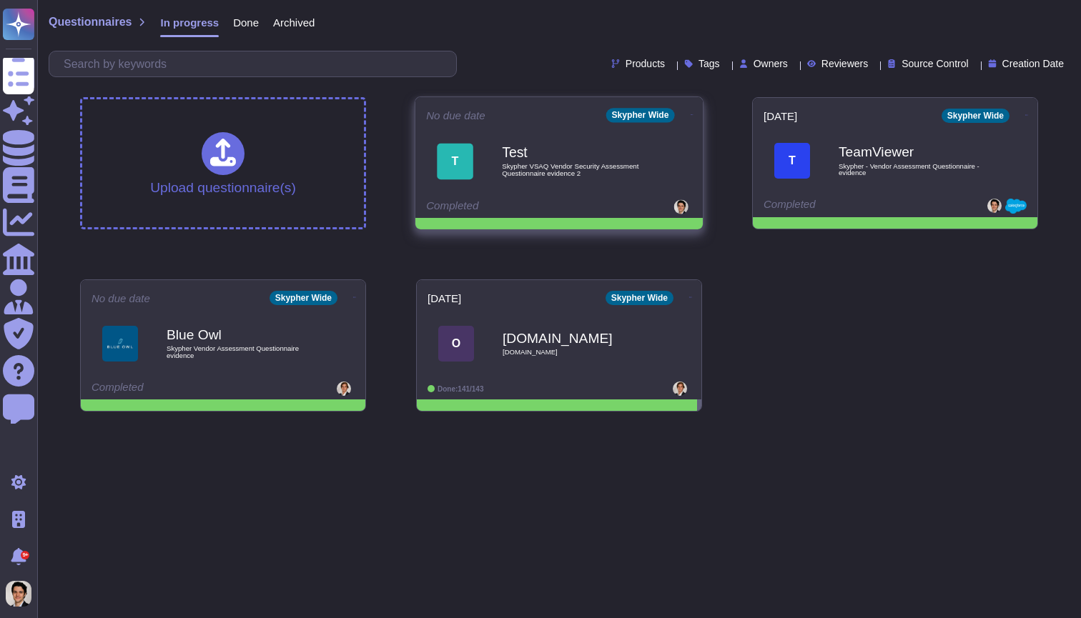
click at [691, 113] on icon at bounding box center [692, 115] width 3 height 4
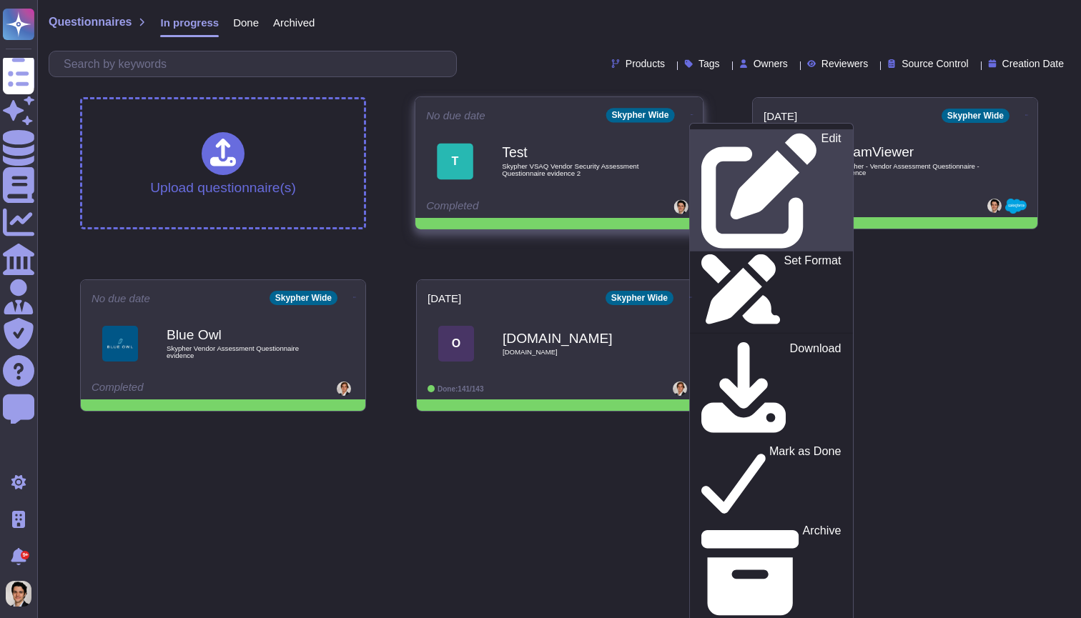
click at [821, 137] on p "Edit" at bounding box center [831, 191] width 20 height 116
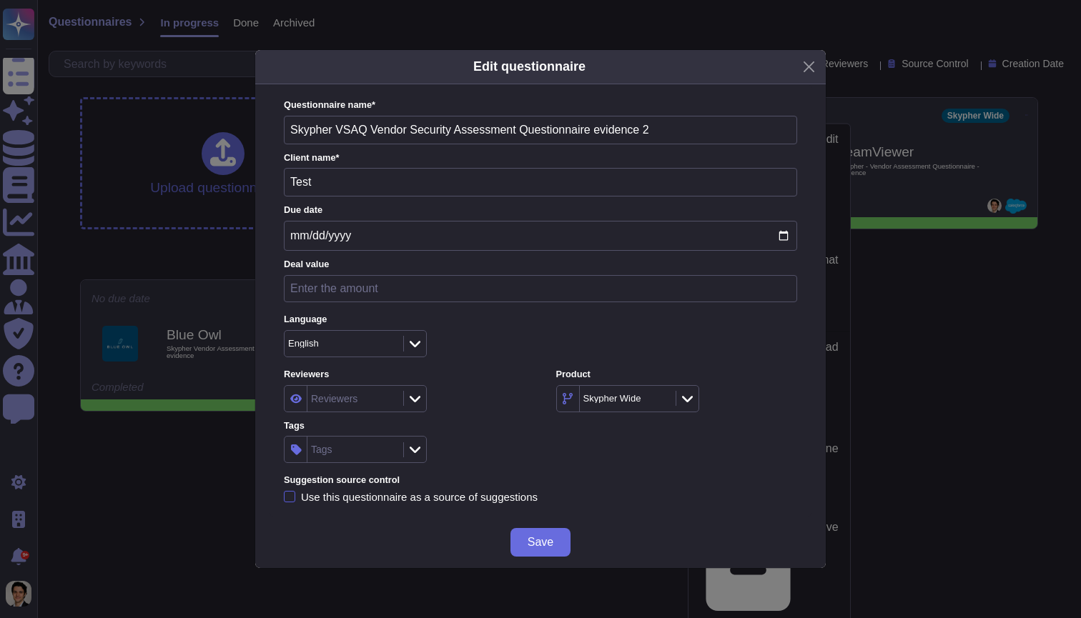
click at [287, 492] on div at bounding box center [289, 496] width 11 height 11
click at [0, 0] on input "Use this questionnaire as a source of suggestions" at bounding box center [0, 0] width 0 height 0
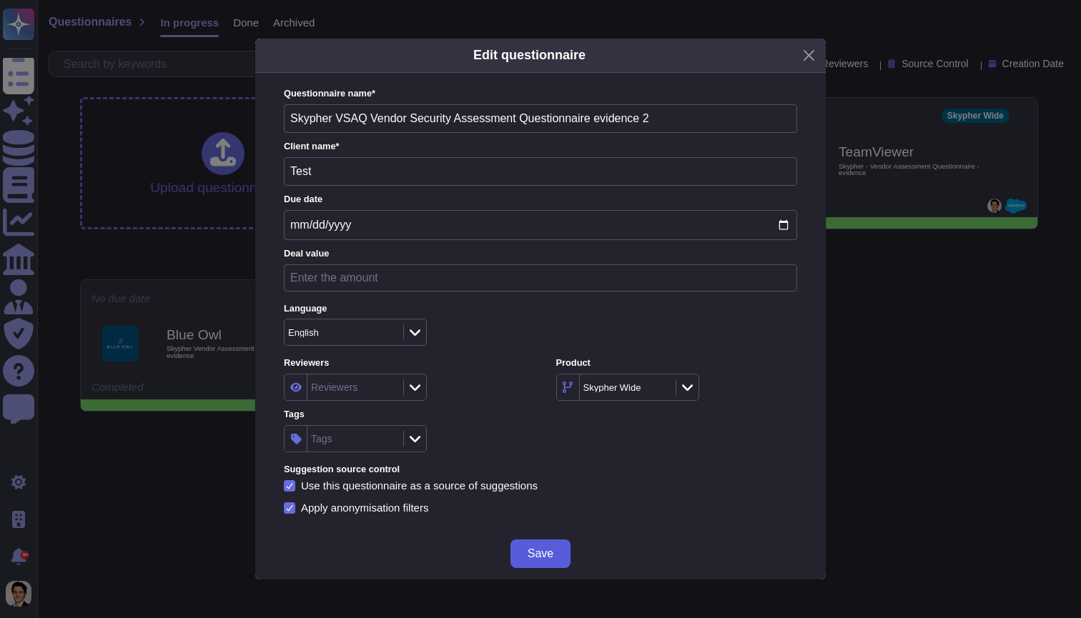
click at [540, 549] on span "Save" at bounding box center [541, 553] width 26 height 11
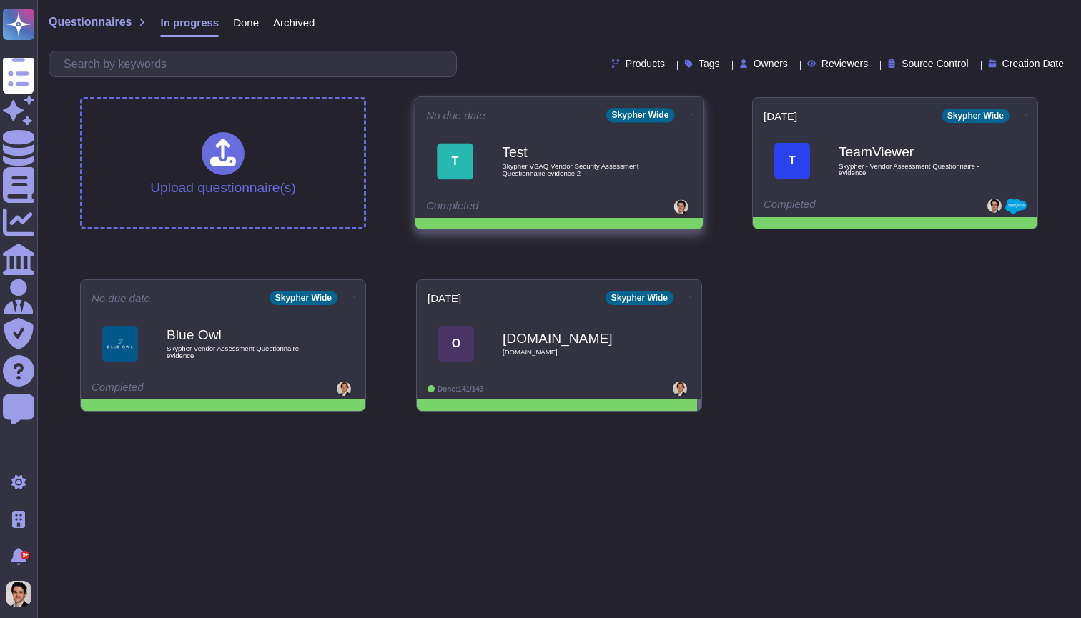
click at [641, 172] on span "Skypher VSAQ Vendor Security Assessment Questionnaire evidence 2" at bounding box center [574, 170] width 144 height 14
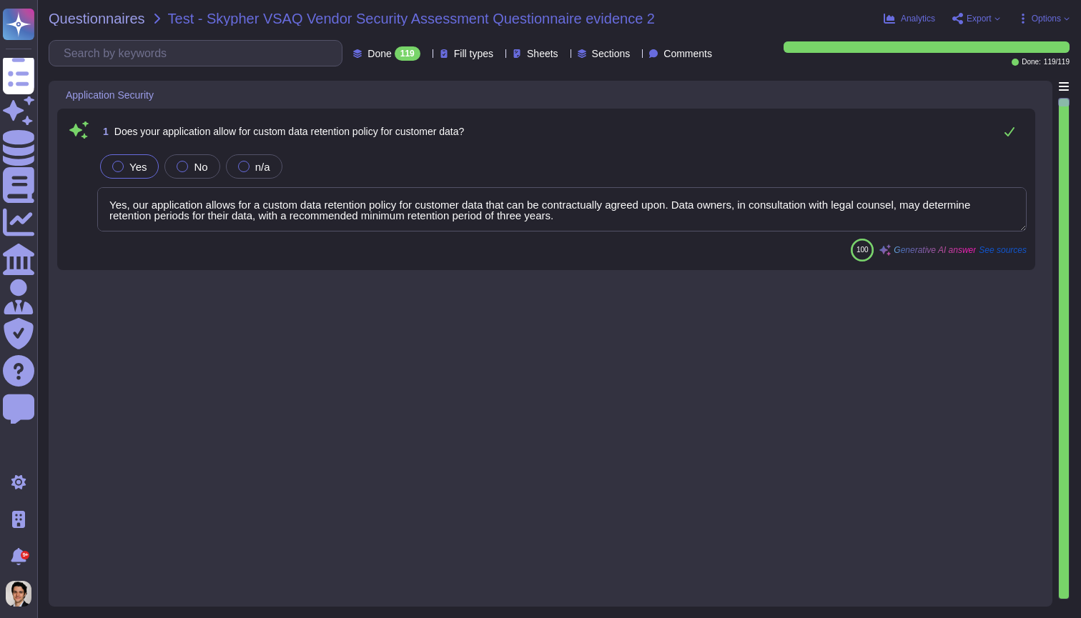
type textarea "Yes, our application allows for a custom data retention policy for customer dat…"
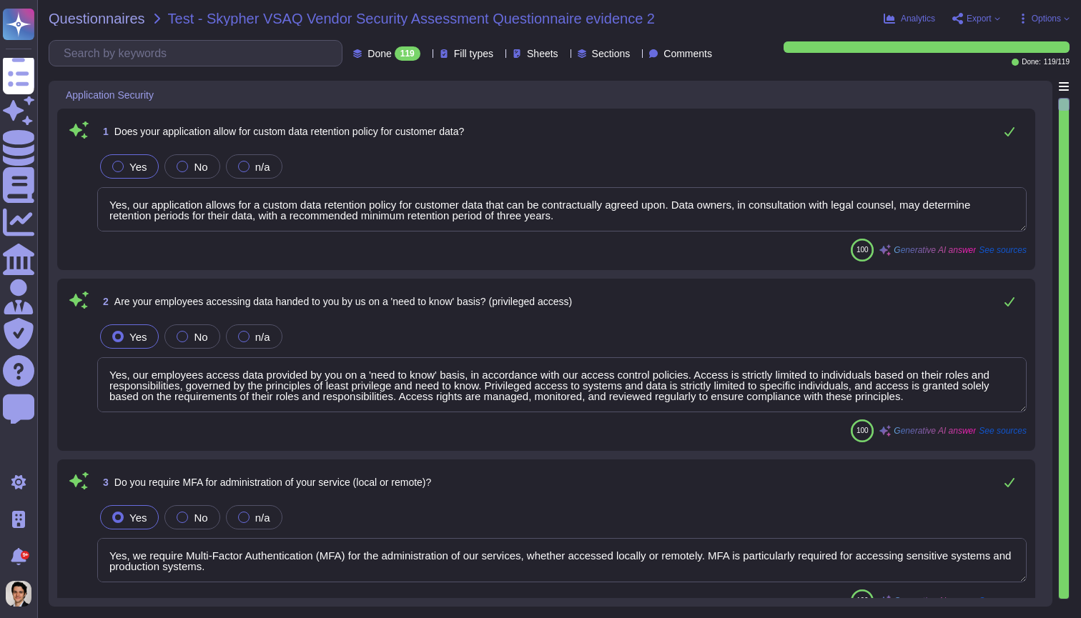
type textarea "Yes, our employees access data provided by you on a 'need to know' basis, in ac…"
type textarea "Yes, we require Multi-Factor Authentication (MFA) for the administration of our…"
type textarea "Yes, our application allows for a custom data retention policy for customer dat…"
type textarea "Yes, our employees access data provided by you on a 'need to know' basis, in ac…"
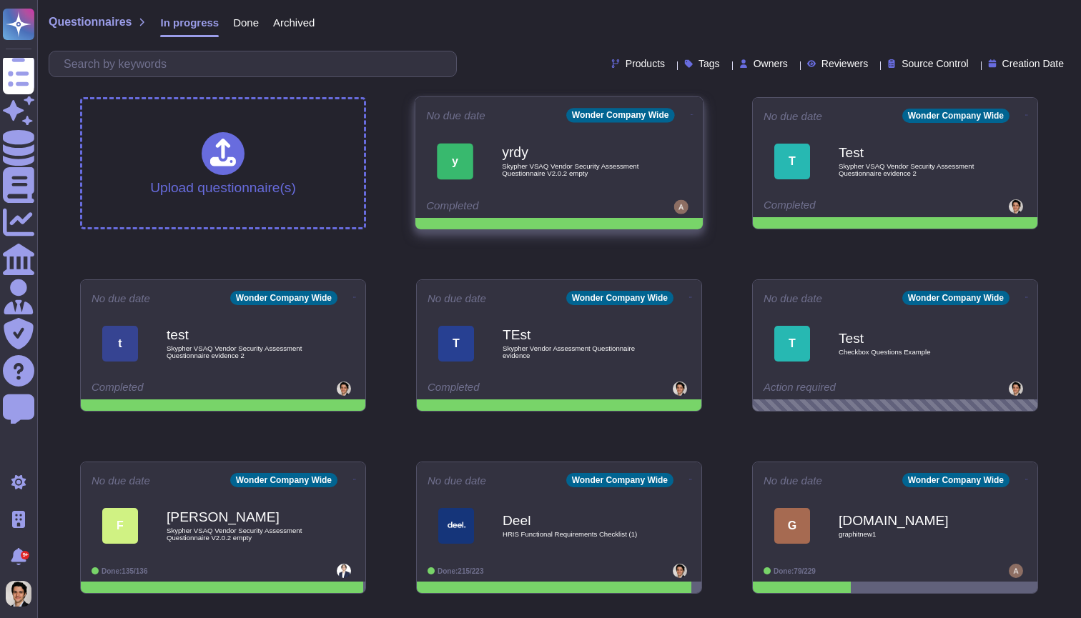
click at [563, 168] on span "Skypher VSAQ Vendor Security Assessment Questionnaire V2.0.2 empty" at bounding box center [574, 170] width 144 height 14
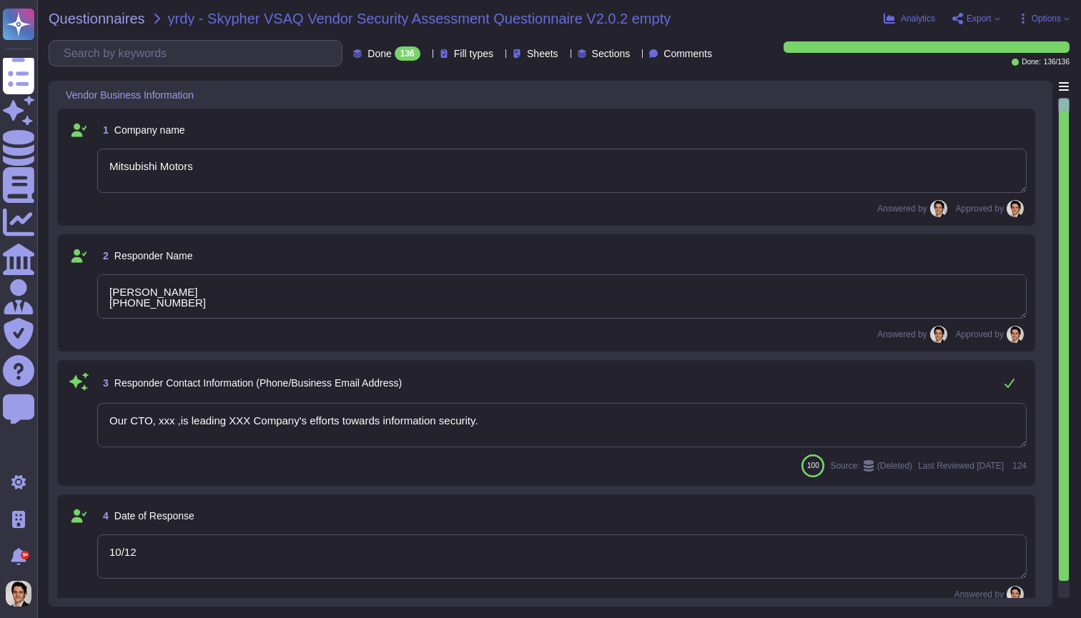
type textarea "Mitsubishi Motors"
type textarea "Louis Mutricy +33 7 61 10 90 99"
type textarea "Our CTO, xxx ,is leading XXX Company's efforts towards information security."
type textarea "10/12"
type textarea "The company website URLs include www.skypher.co, app.skypher.co, and www.skyphe…"
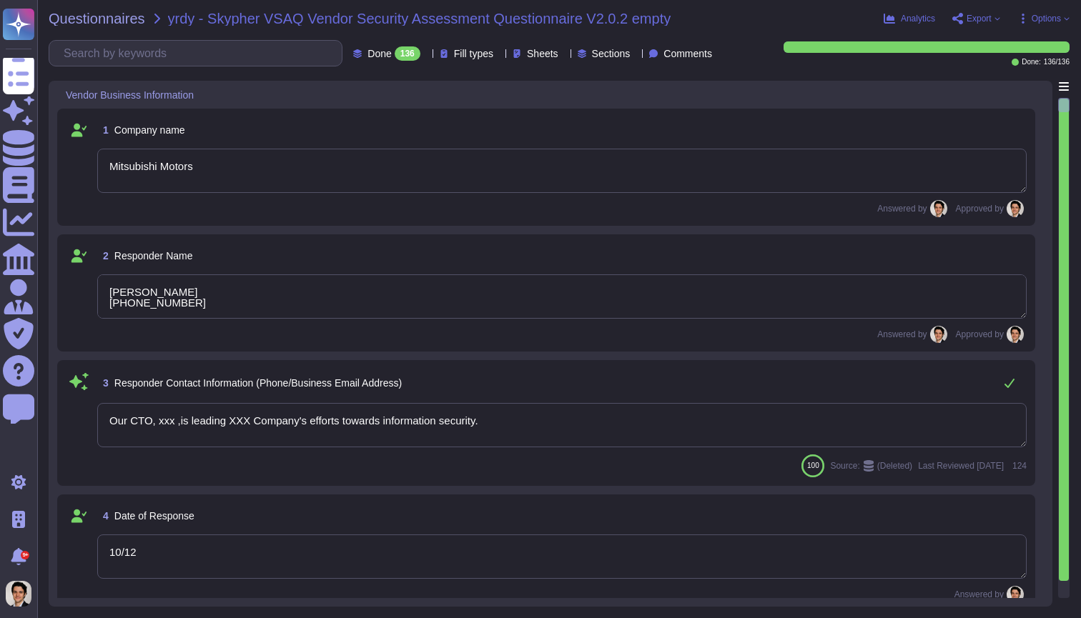
type textarea "The service website URLs include www.skypher.co, app.skypher.co, and www.skyphe…"
type textarea "XXX Company is not ISO 27001 certified. However, our cloud provider, AWS, is IS…"
click at [573, 183] on textarea "Mitsubishi Motors" at bounding box center [561, 171] width 929 height 44
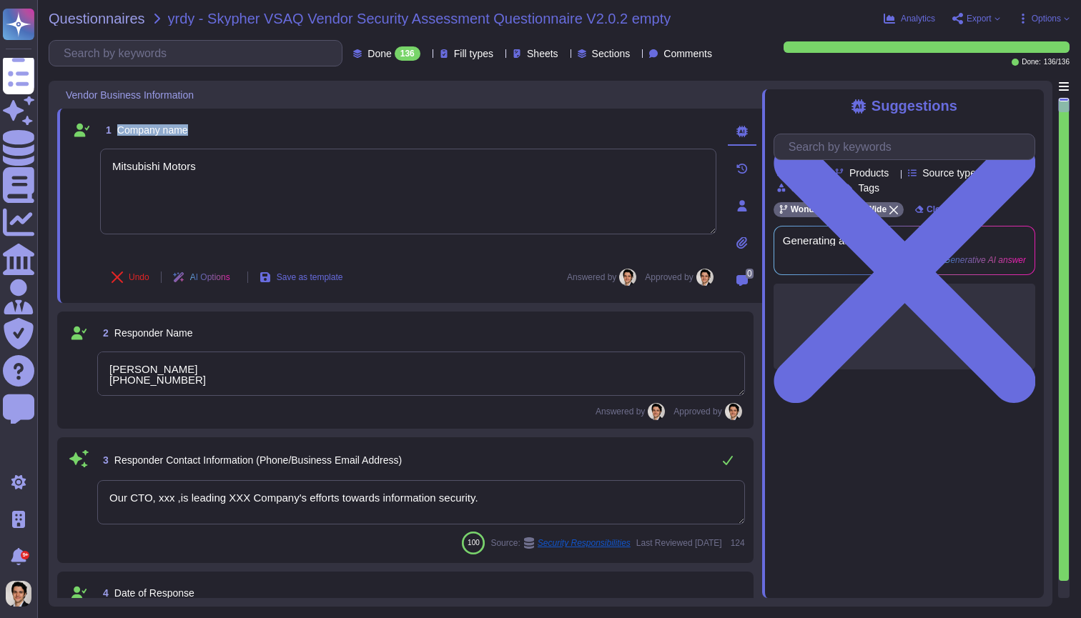
drag, startPoint x: 118, startPoint y: 123, endPoint x: 232, endPoint y: 139, distance: 115.4
click at [232, 139] on div "1 Company name" at bounding box center [408, 130] width 616 height 26
copy span "Company name"
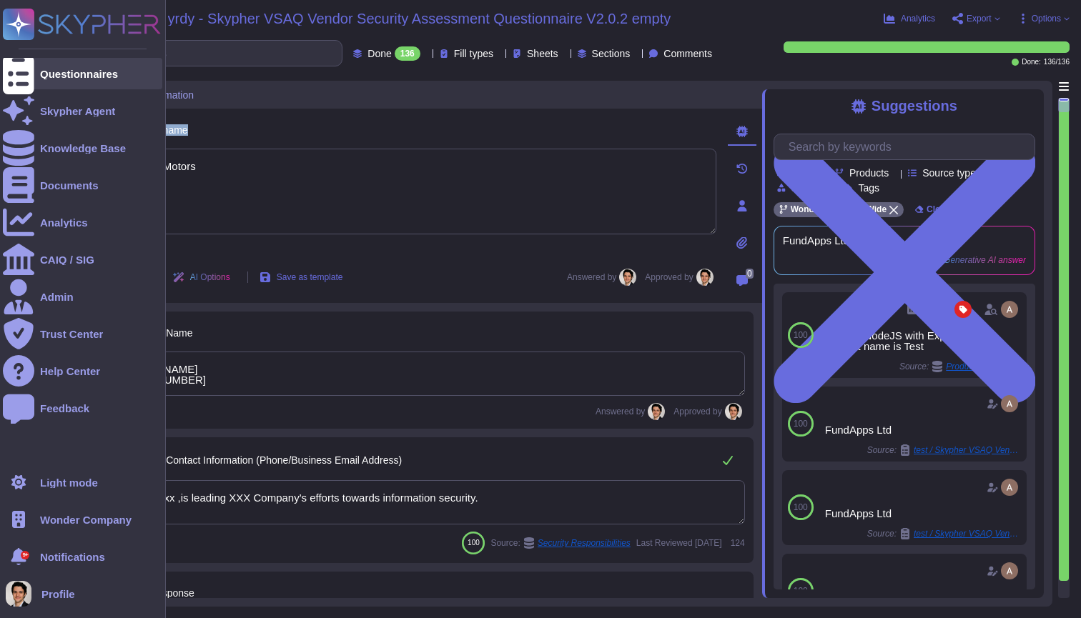
click at [24, 82] on div at bounding box center [18, 73] width 31 height 31
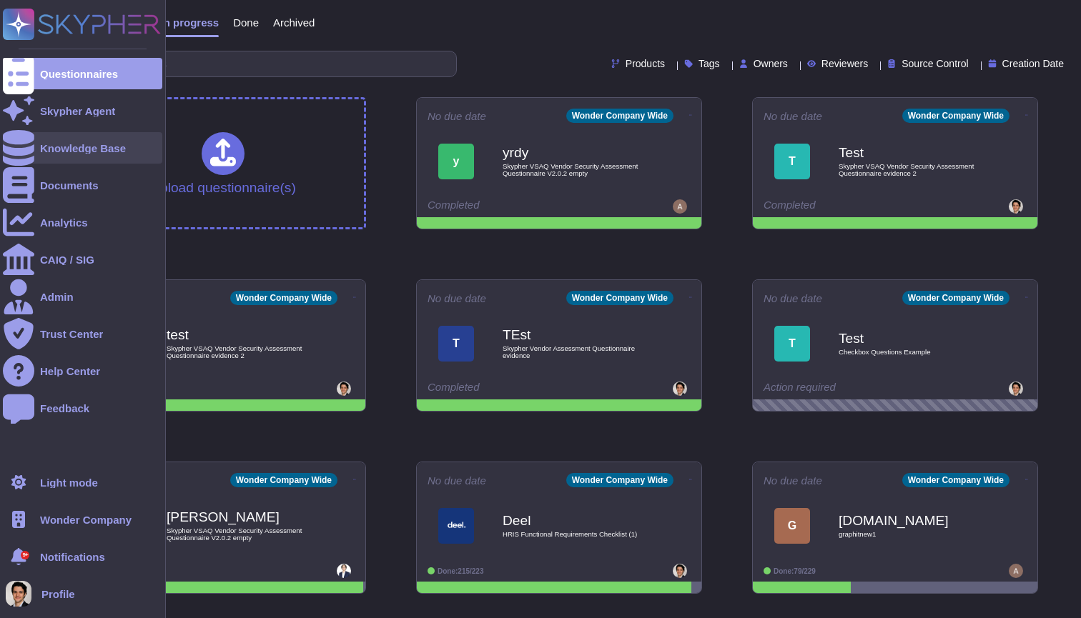
click at [4, 148] on div at bounding box center [18, 147] width 31 height 31
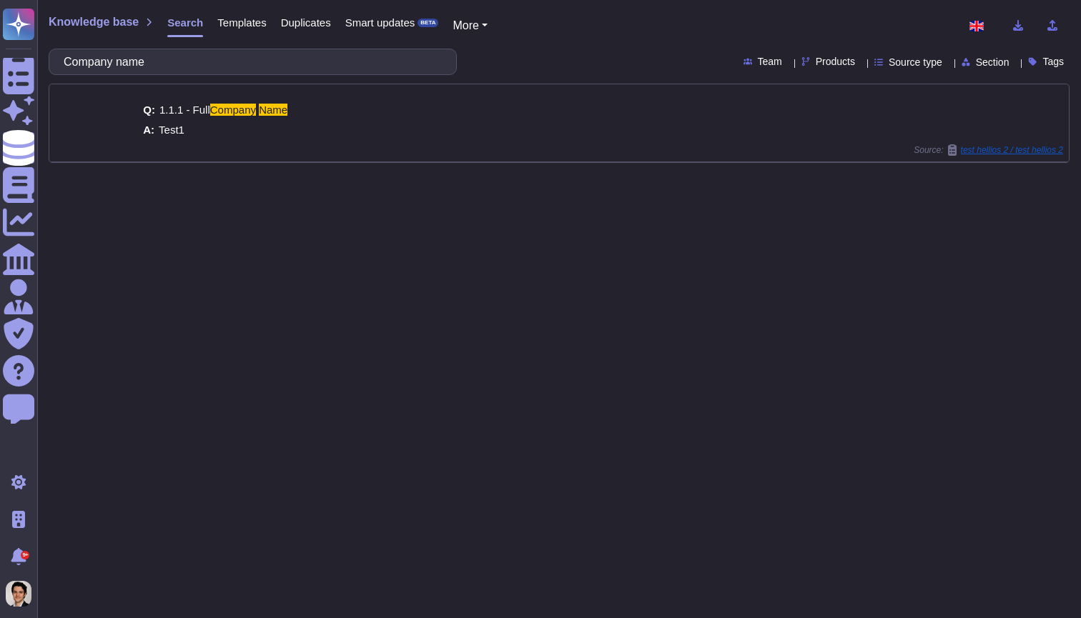
click at [76, 59] on input "Company name" at bounding box center [248, 61] width 385 height 25
type input "Company name"
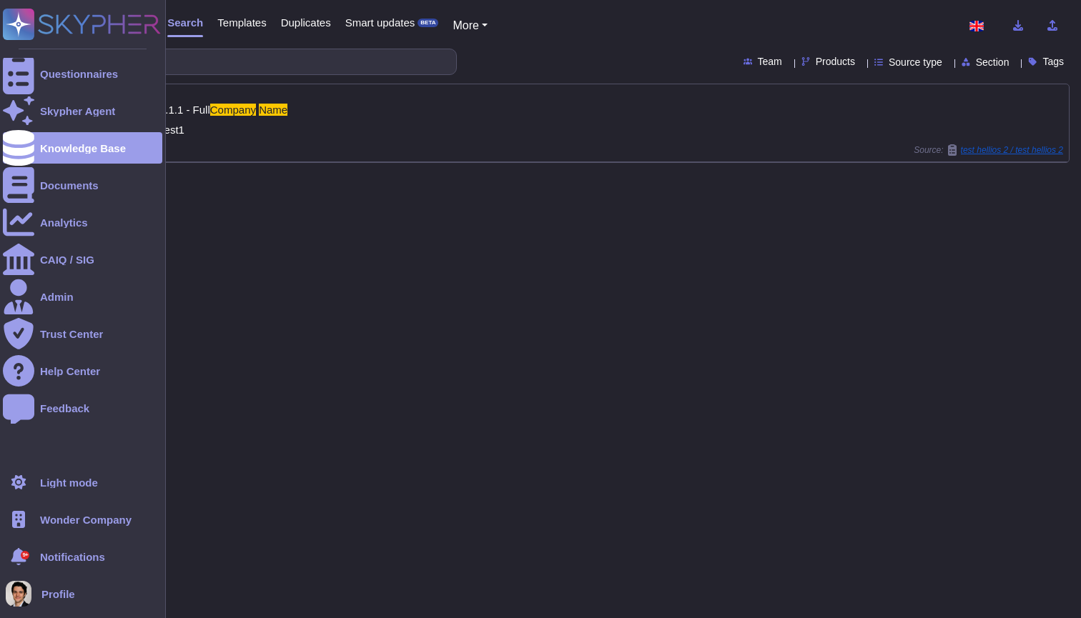
drag, startPoint x: 172, startPoint y: 65, endPoint x: 33, endPoint y: 52, distance: 140.0
click at [33, 52] on div "Questionnaires Skypher Agent Knowledge Base Documents Analytics CAIQ / SIG Admi…" at bounding box center [540, 309] width 1081 height 618
